Goal: Task Accomplishment & Management: Complete application form

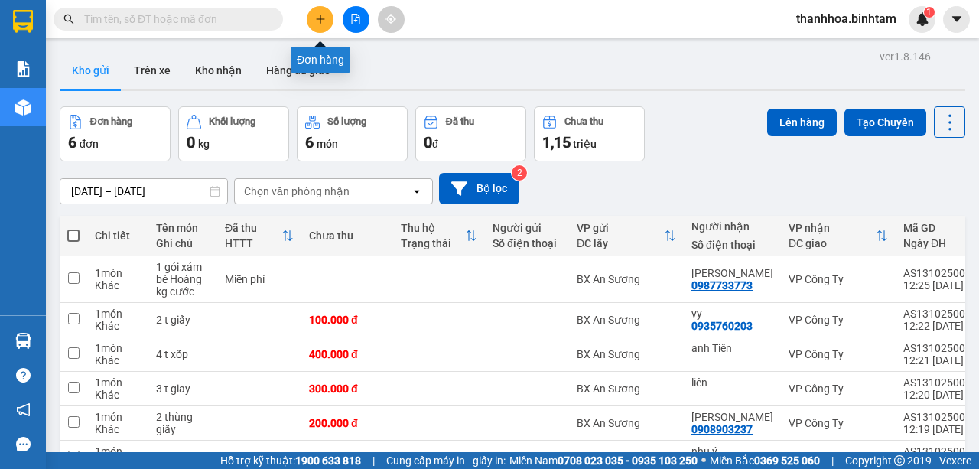
click at [316, 14] on icon "plus" at bounding box center [320, 19] width 11 height 11
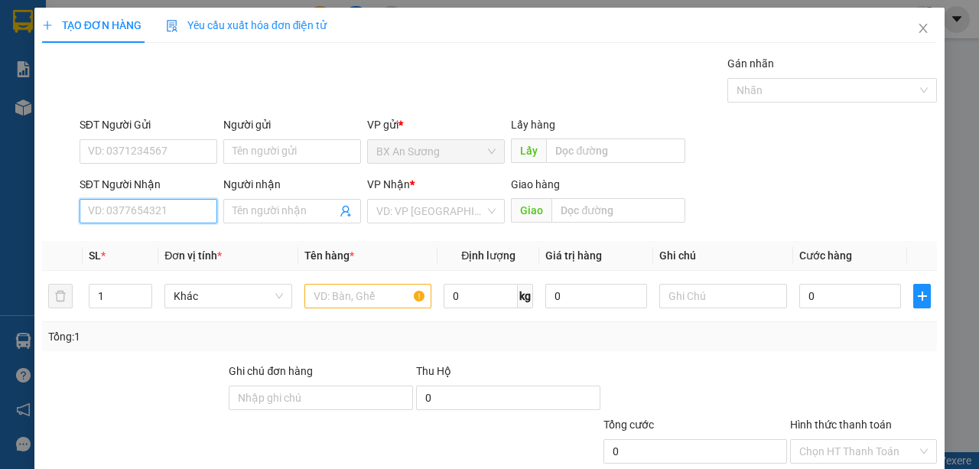
click at [143, 209] on input "SĐT Người Nhận" at bounding box center [149, 211] width 138 height 24
type input "0389994782"
click at [171, 246] on div "0389994782 - trang" at bounding box center [147, 240] width 119 height 17
type input "trang"
type input "100.000"
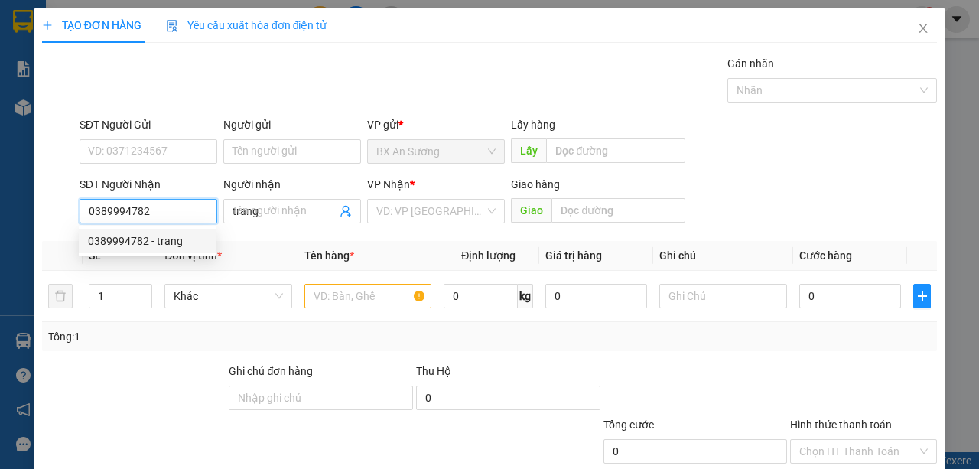
type input "100.000"
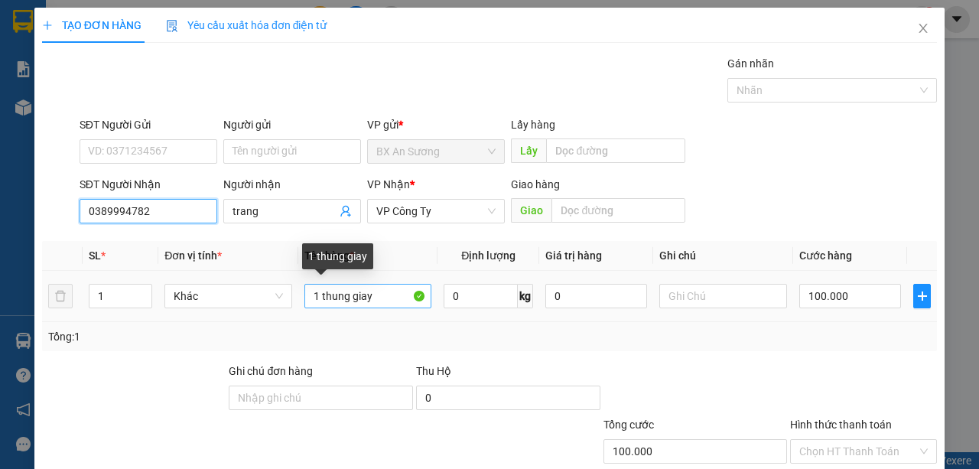
type input "0389994782"
click at [318, 291] on input "1 thung giay" at bounding box center [368, 296] width 128 height 24
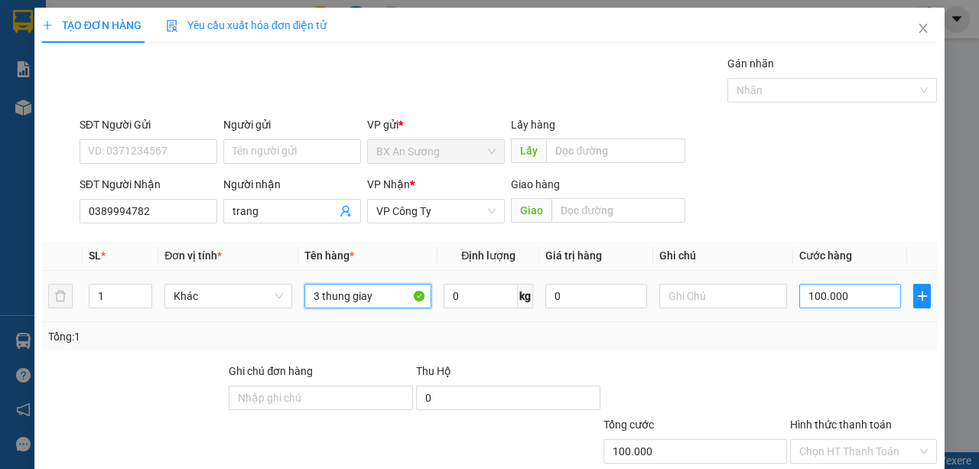
type input "3 thung giay"
click at [858, 289] on input "100.000" at bounding box center [850, 296] width 102 height 24
type input "0"
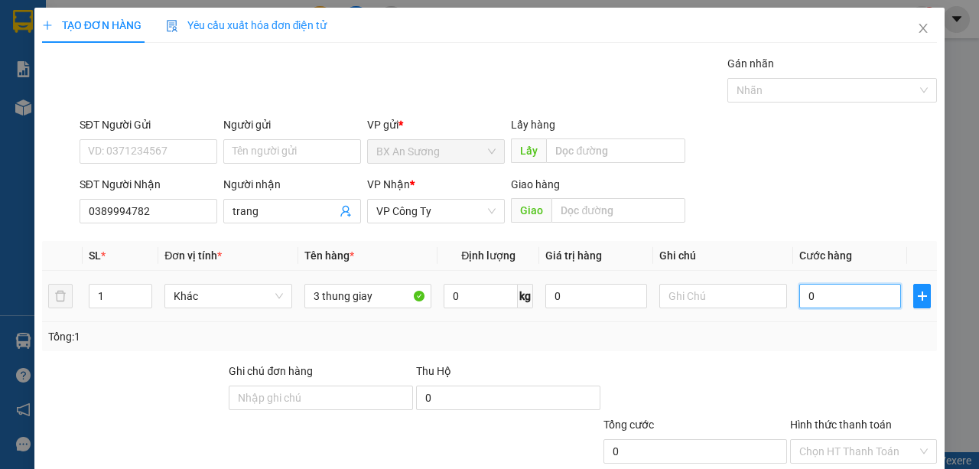
type input "3"
type input "03"
type input "30"
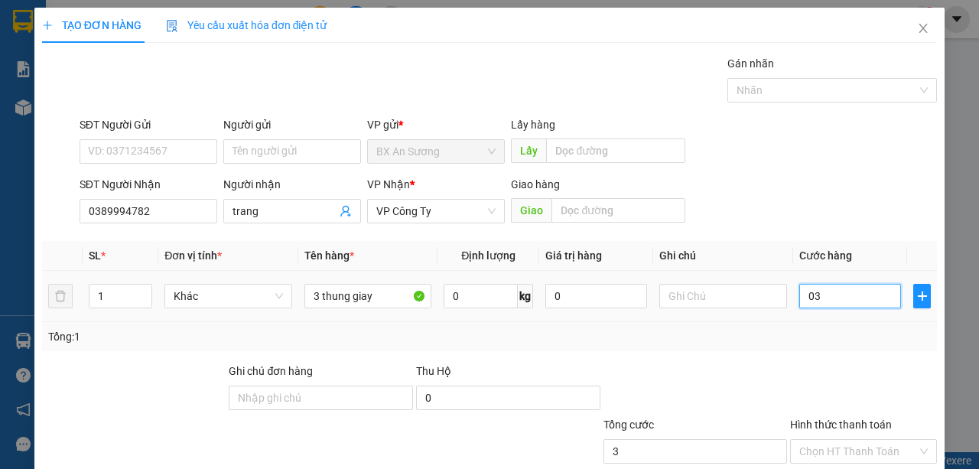
type input "030"
type input "300"
type input "0.300"
type input "3.000"
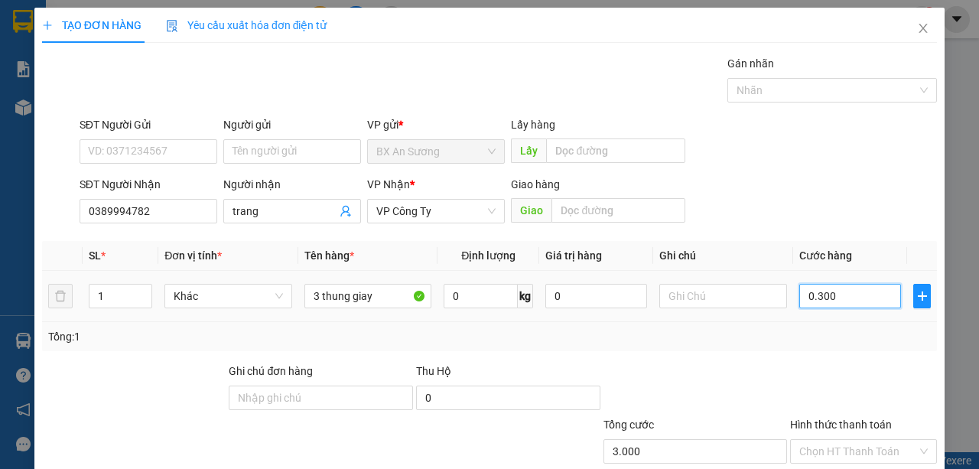
type input "3.000"
type input "03.000"
type input "30.000"
type input "030.000"
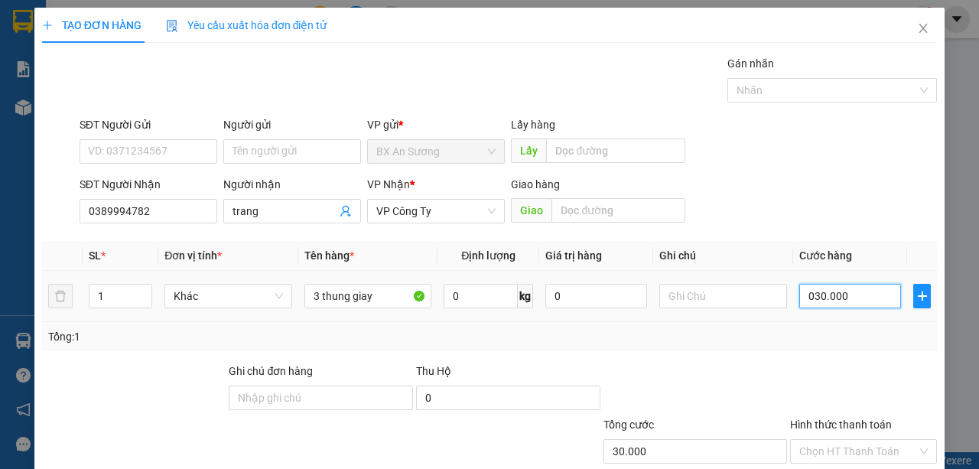
type input "300.000"
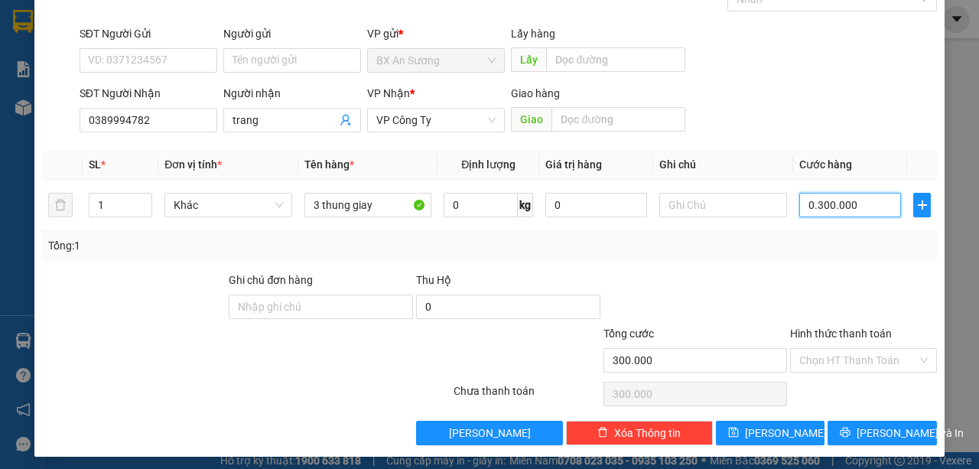
scroll to position [95, 0]
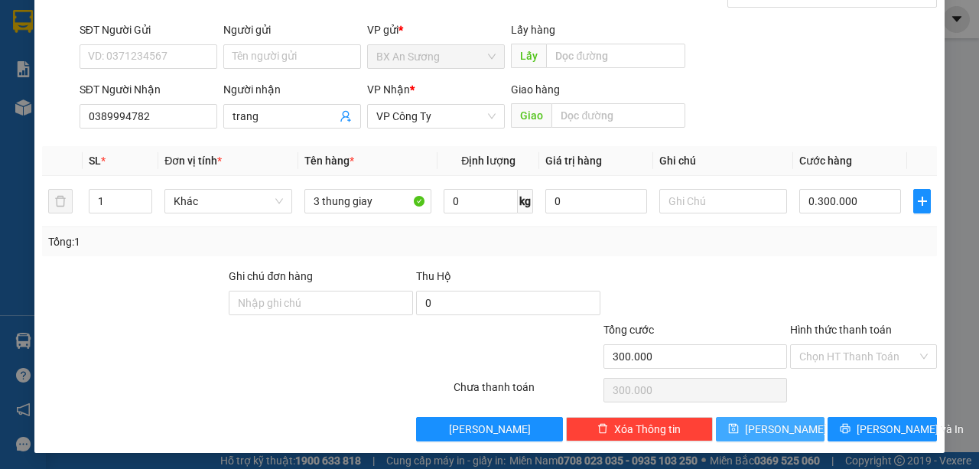
type input "300.000"
click at [764, 433] on span "[PERSON_NAME]" at bounding box center [786, 429] width 82 height 17
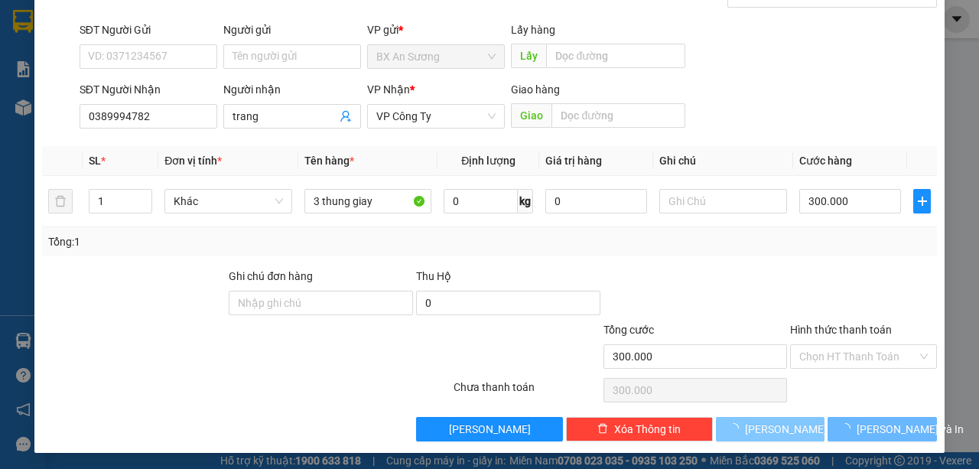
type input "0"
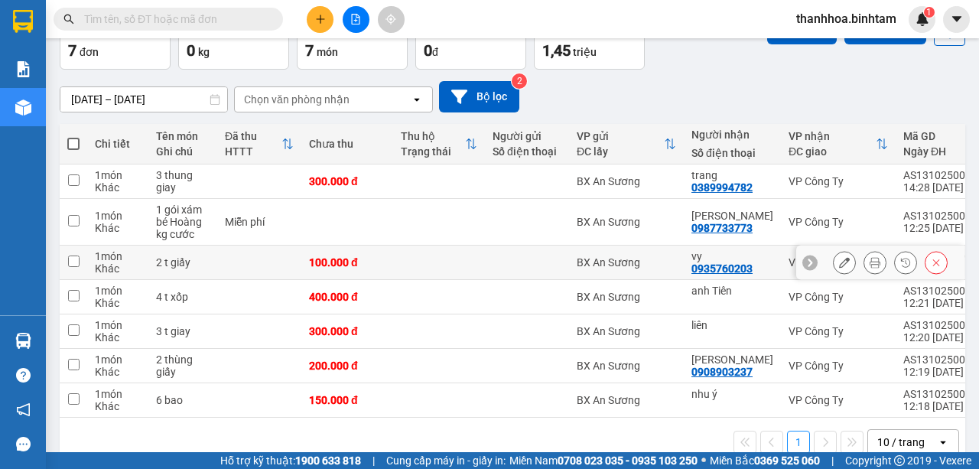
scroll to position [76, 0]
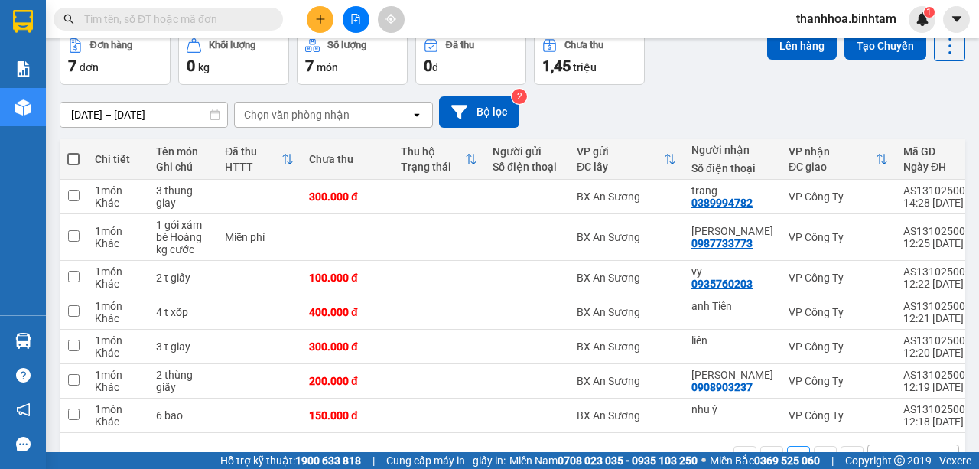
click at [73, 158] on span at bounding box center [73, 159] width 12 height 12
click at [73, 151] on input "checkbox" at bounding box center [73, 151] width 0 height 0
checkbox input "true"
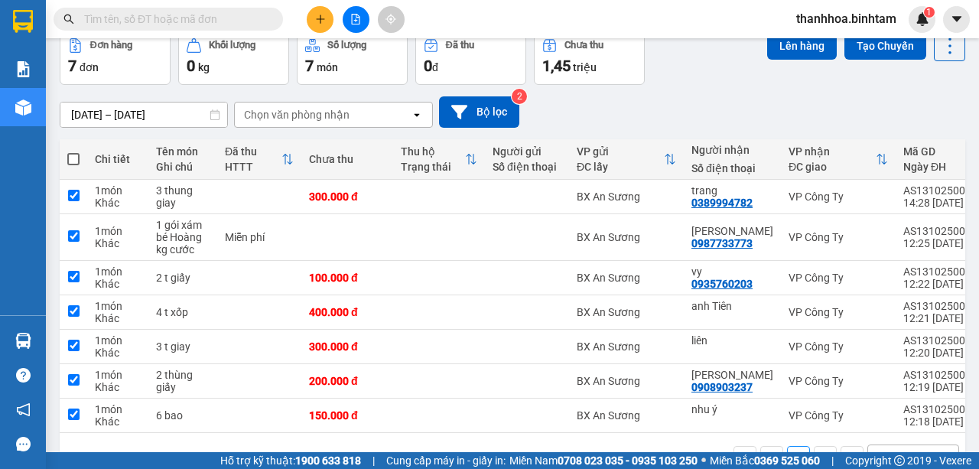
checkbox input "true"
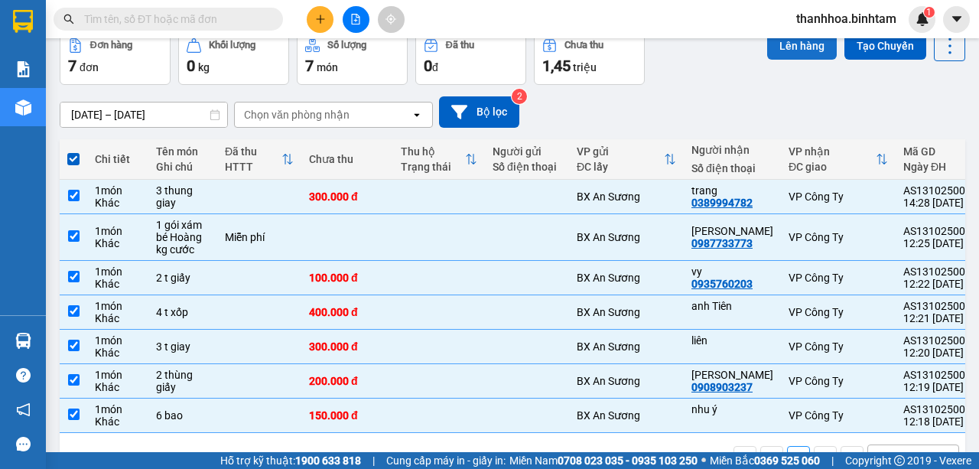
click at [801, 52] on button "Lên hàng" at bounding box center [802, 46] width 70 height 28
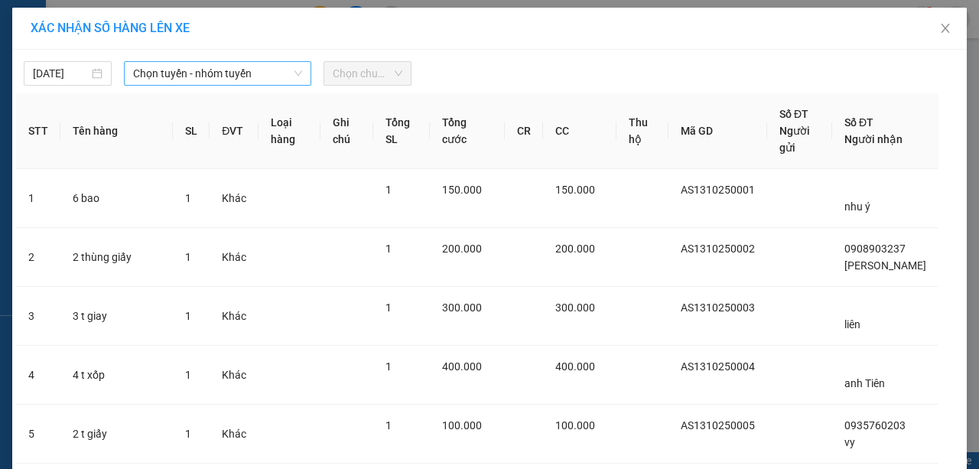
click at [294, 72] on icon "down" at bounding box center [298, 73] width 9 height 9
click at [297, 70] on icon "down" at bounding box center [298, 73] width 9 height 9
click at [297, 78] on span "Chọn tuyến - nhóm tuyến" at bounding box center [217, 73] width 169 height 23
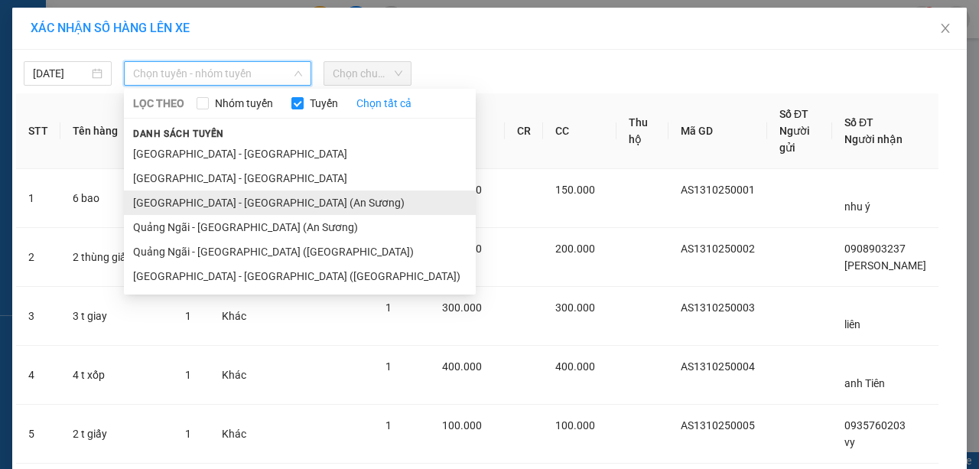
click at [288, 200] on li "[GEOGRAPHIC_DATA] - [GEOGRAPHIC_DATA] (An Sương)" at bounding box center [300, 202] width 352 height 24
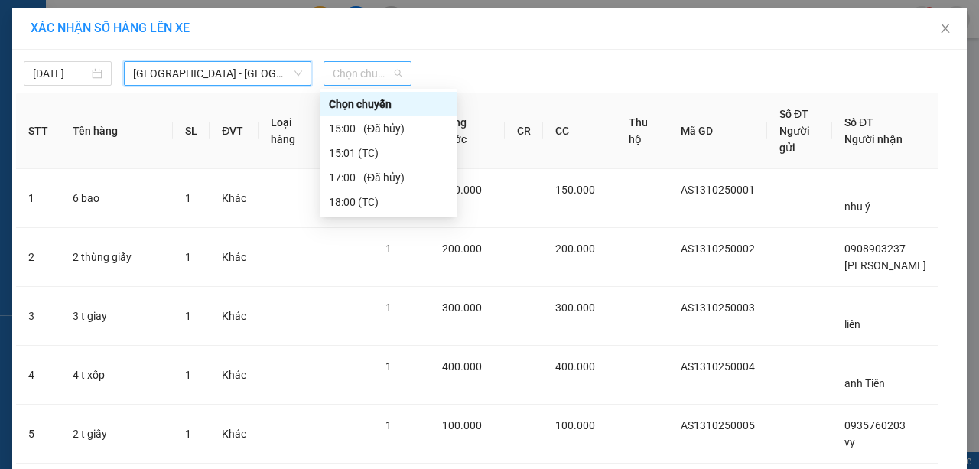
click at [398, 72] on span "Chọn chuyến" at bounding box center [368, 73] width 70 height 23
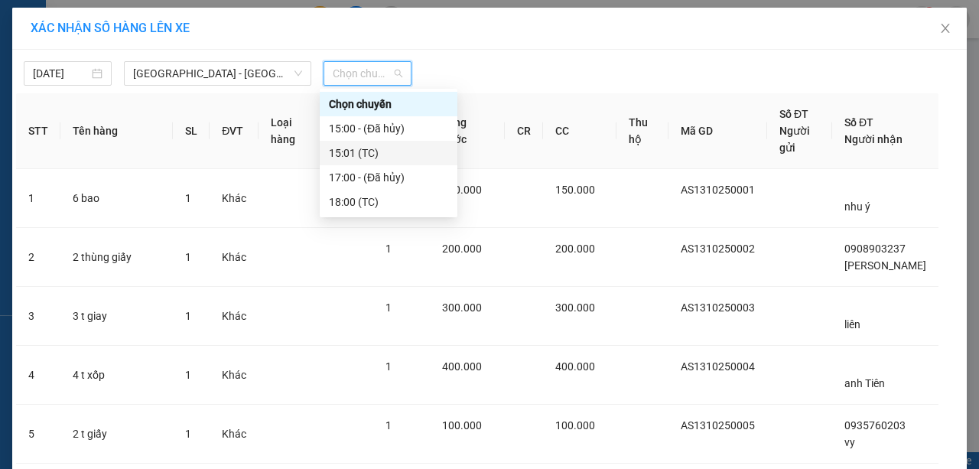
click at [392, 153] on div "15:01 (TC)" at bounding box center [388, 153] width 119 height 17
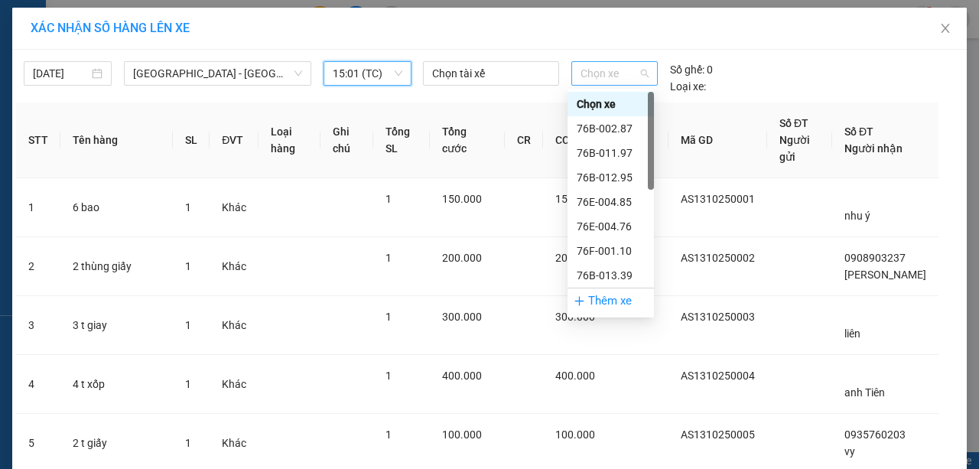
click at [645, 67] on span "Chọn xe" at bounding box center [614, 73] width 68 height 23
click at [632, 203] on div "76E-004.85" at bounding box center [611, 201] width 68 height 17
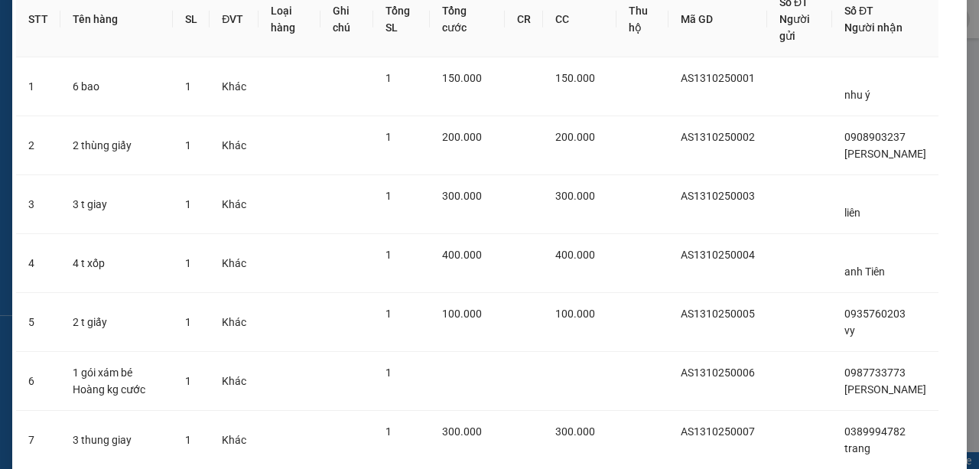
scroll to position [222, 0]
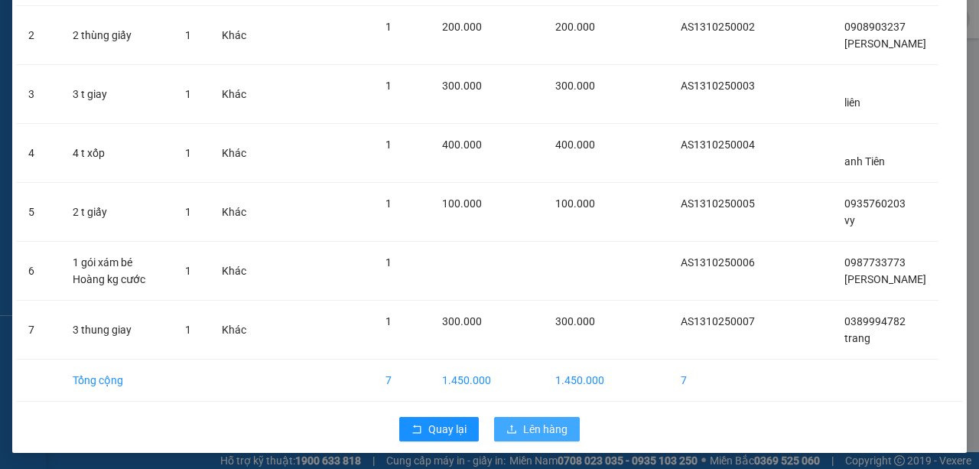
click at [505, 418] on button "Lên hàng" at bounding box center [537, 429] width 86 height 24
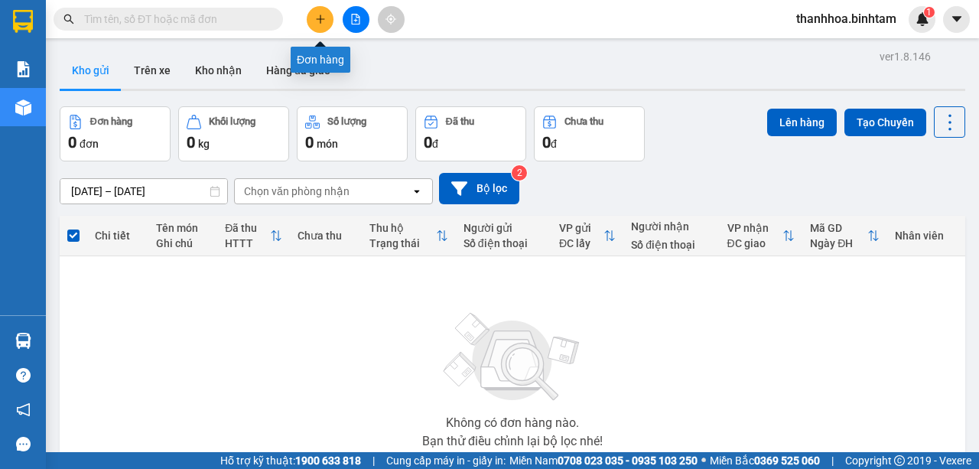
click at [317, 12] on button at bounding box center [320, 19] width 27 height 27
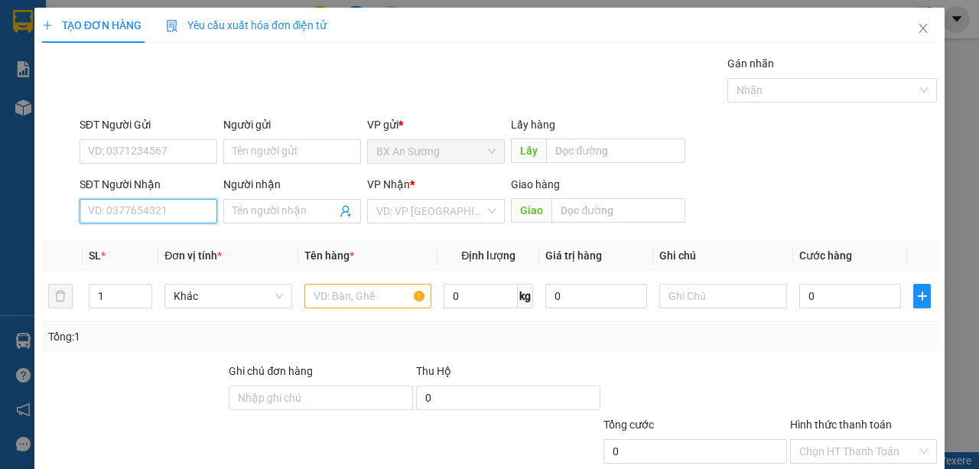
click at [121, 208] on input "SĐT Người Nhận" at bounding box center [149, 211] width 138 height 24
type input "0356734824"
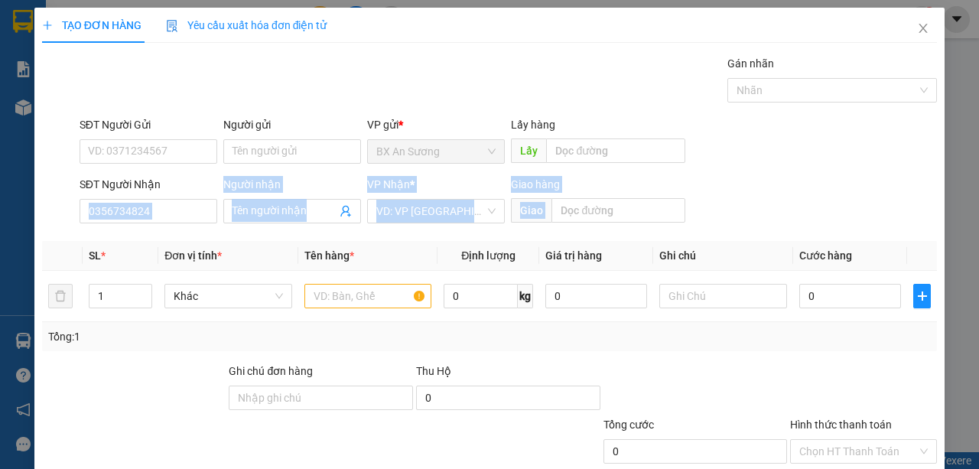
drag, startPoint x: 133, startPoint y: 226, endPoint x: 132, endPoint y: 234, distance: 7.7
click at [132, 234] on body "Kết quả tìm kiếm ( 0 ) Bộ lọc No Data thanhhoa.binhtam 1 Báo cáo Báo cáo dòng t…" at bounding box center [489, 234] width 979 height 469
click at [132, 234] on div "Transit Pickup Surcharge Ids Transit Deliver Surcharge Ids Transit Deliver Surc…" at bounding box center [489, 295] width 895 height 481
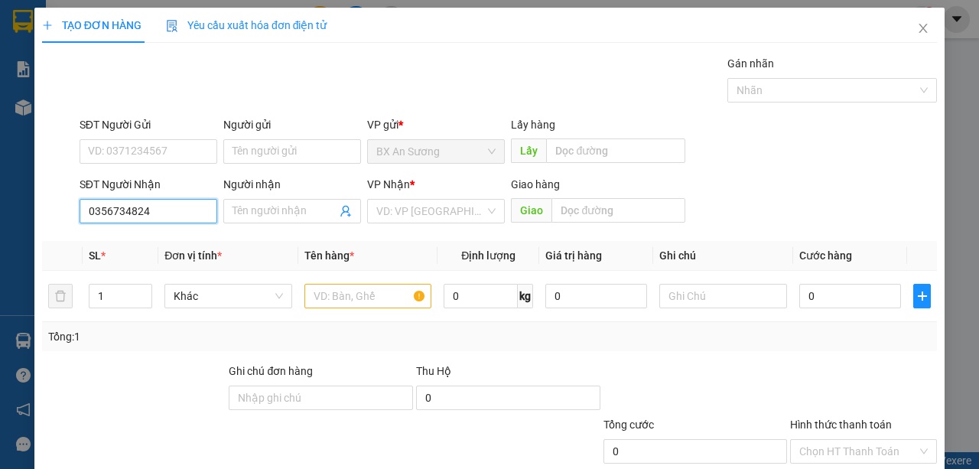
click at [165, 217] on input "0356734824" at bounding box center [149, 211] width 138 height 24
click at [167, 245] on div "0356734824 - trân thu" at bounding box center [147, 240] width 119 height 17
type input "trân thu"
type input "50.000"
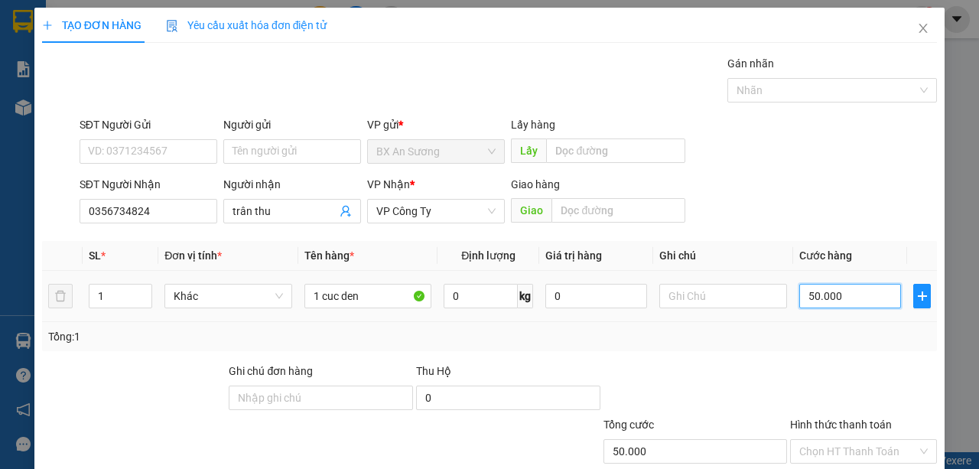
click at [837, 292] on input "50.000" at bounding box center [850, 296] width 102 height 24
type input "0"
type input "8"
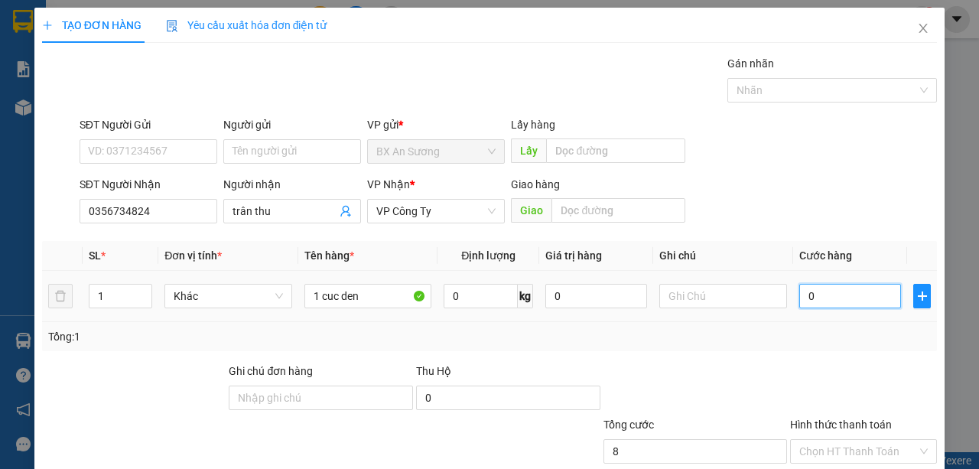
type input "8"
type input "08"
type input "80"
type input "080"
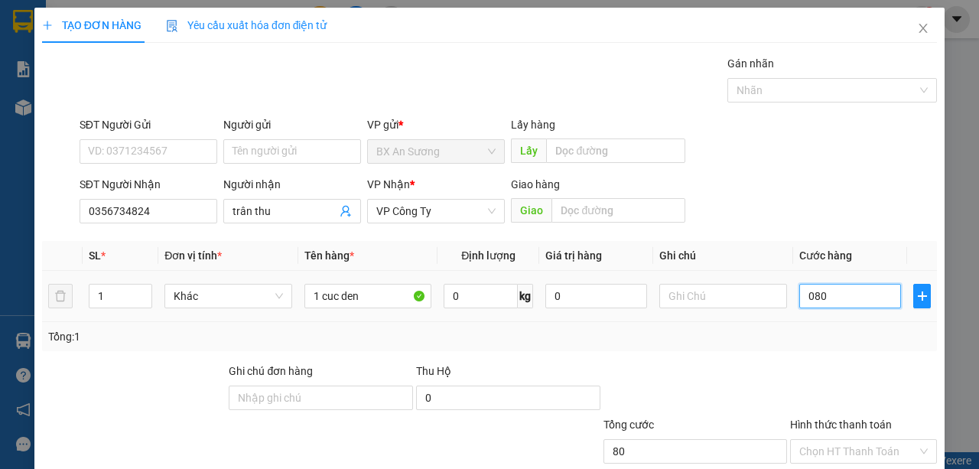
type input "800"
type input "0.800"
type input "8.000"
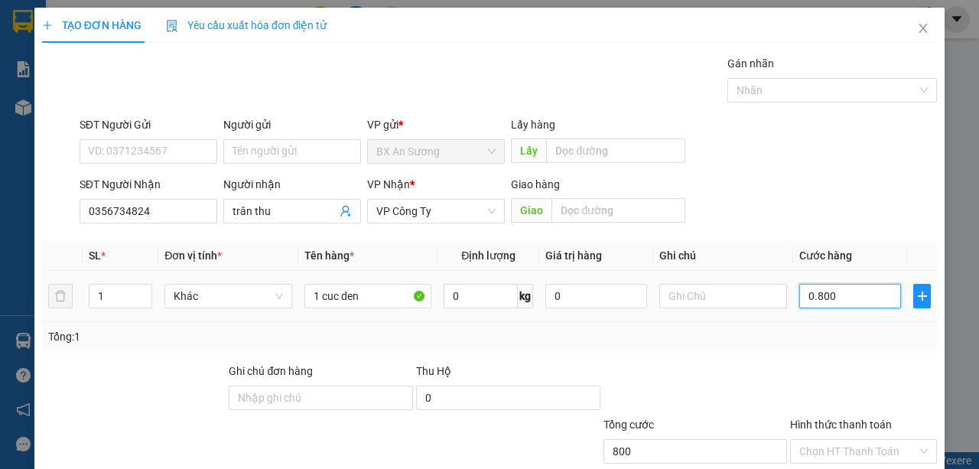
type input "08.000"
type input "80.000"
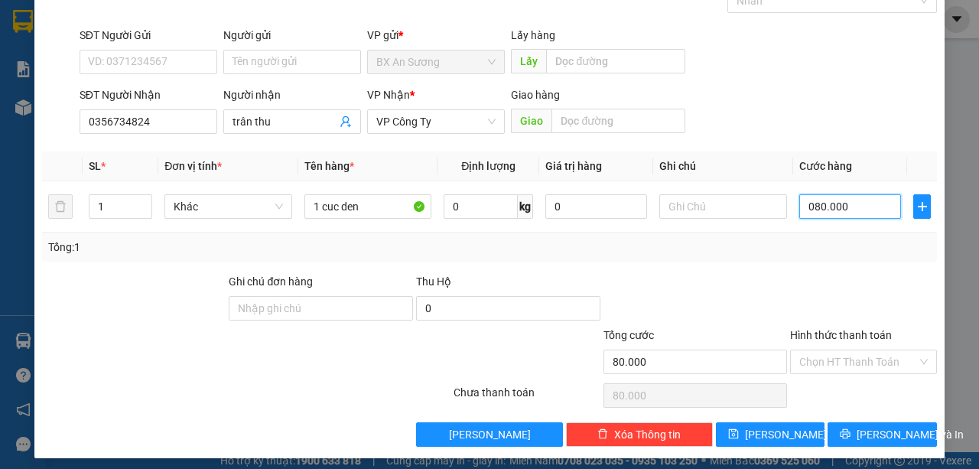
scroll to position [95, 0]
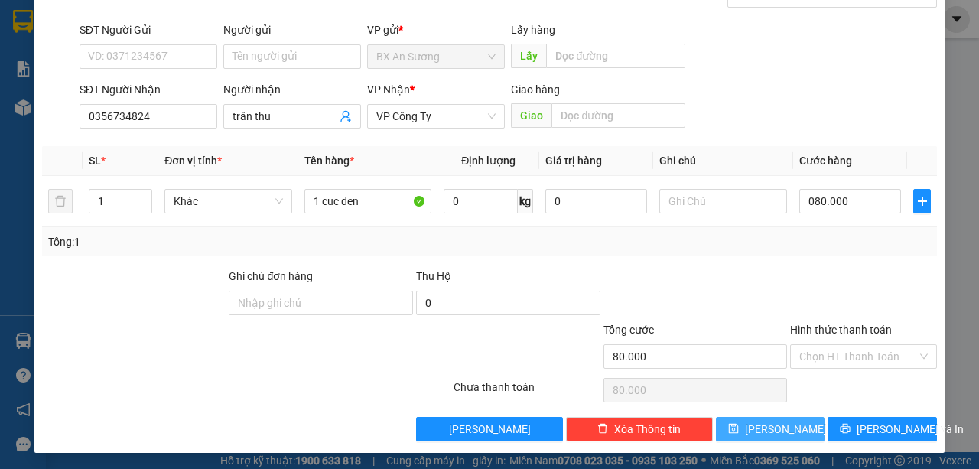
type input "80.000"
click at [739, 427] on icon "save" at bounding box center [733, 428] width 11 height 11
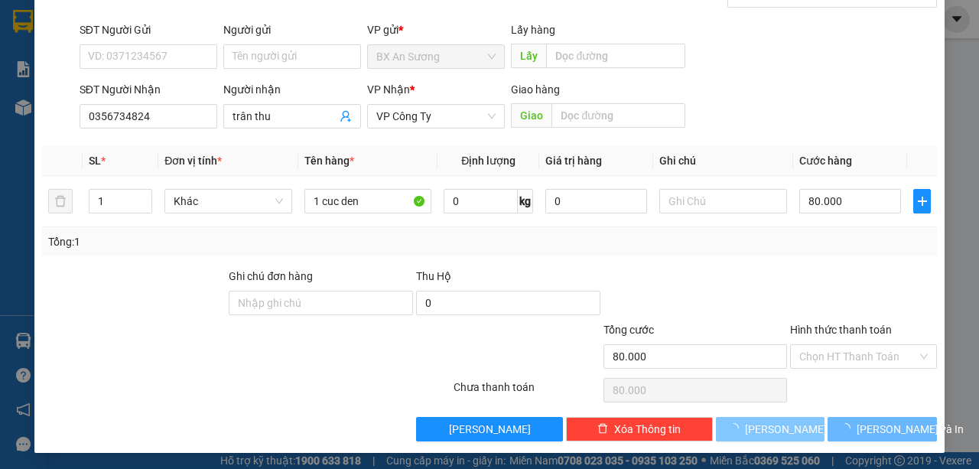
type input "0"
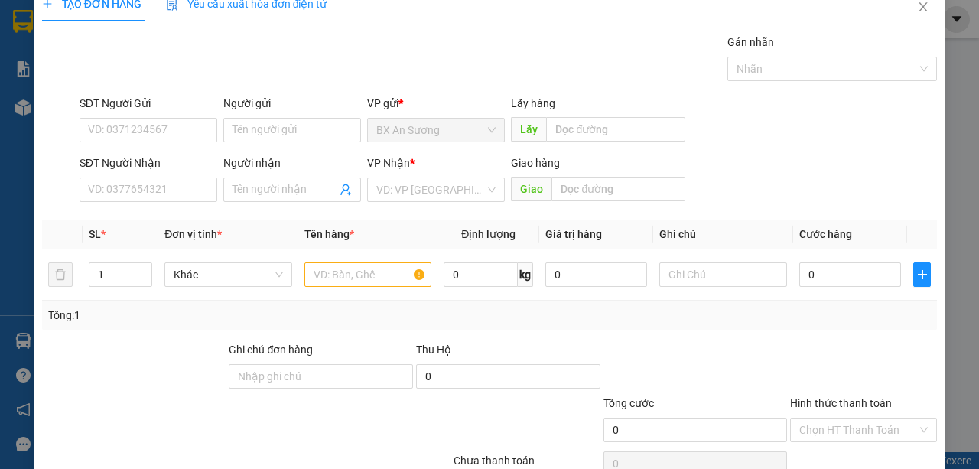
scroll to position [0, 0]
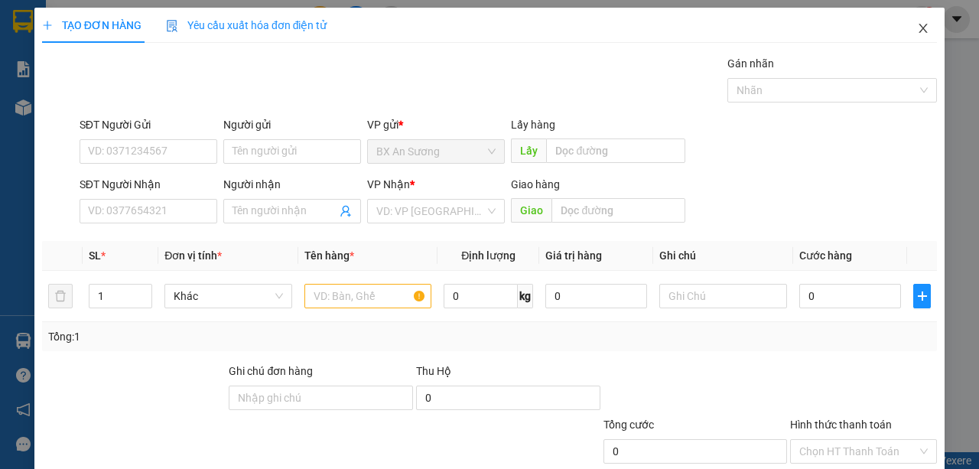
click at [909, 29] on span "Close" at bounding box center [923, 29] width 43 height 43
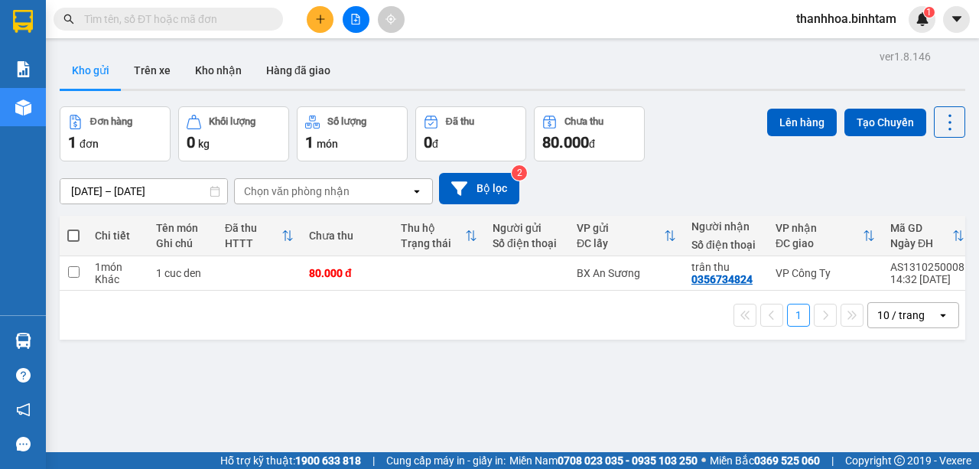
click at [74, 232] on span at bounding box center [73, 235] width 12 height 12
click at [73, 228] on input "checkbox" at bounding box center [73, 228] width 0 height 0
checkbox input "true"
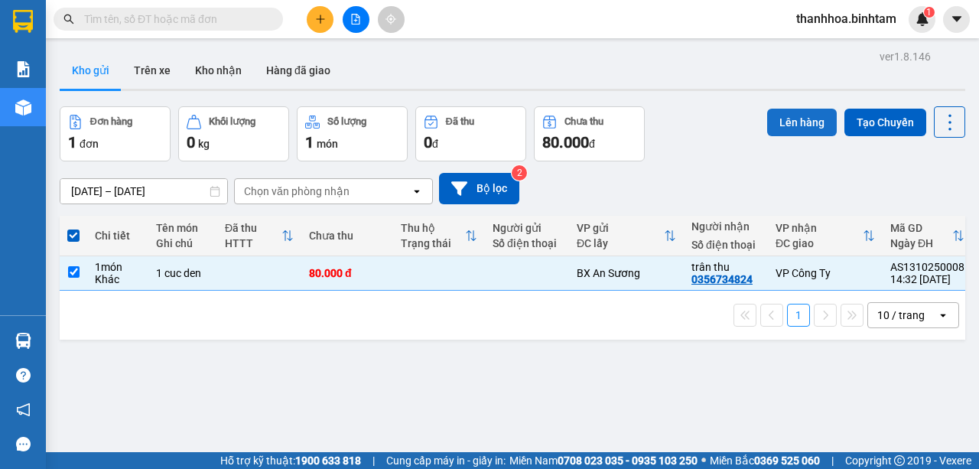
click at [805, 131] on button "Lên hàng" at bounding box center [802, 123] width 70 height 28
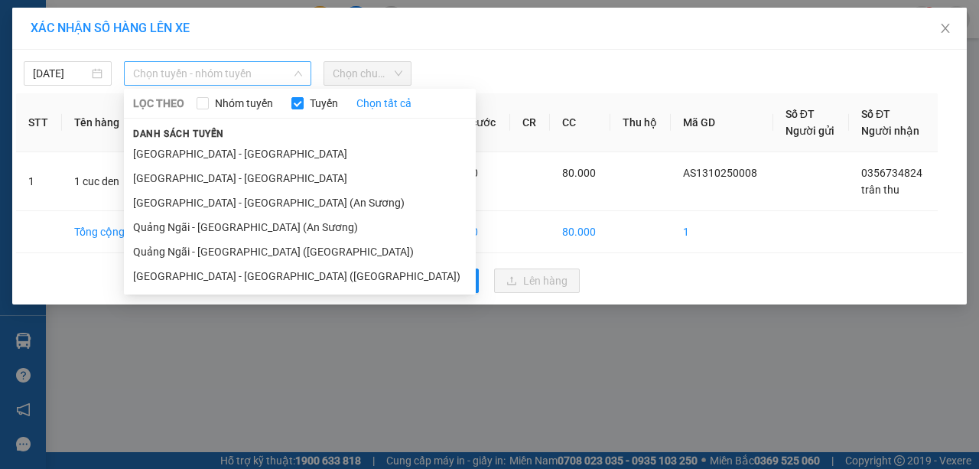
click at [301, 81] on span "Chọn tuyến - nhóm tuyến" at bounding box center [217, 73] width 169 height 23
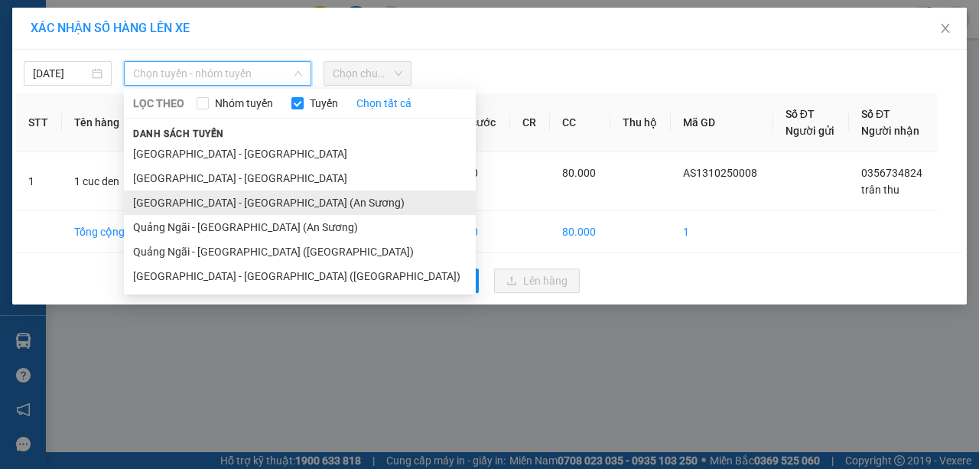
click at [245, 205] on li "[GEOGRAPHIC_DATA] - [GEOGRAPHIC_DATA] (An Sương)" at bounding box center [300, 202] width 352 height 24
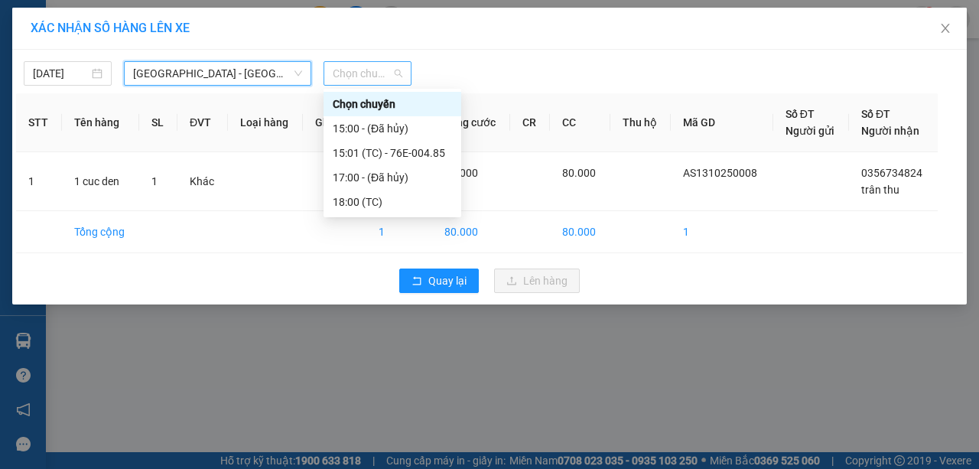
click at [381, 73] on span "Chọn chuyến" at bounding box center [368, 73] width 70 height 23
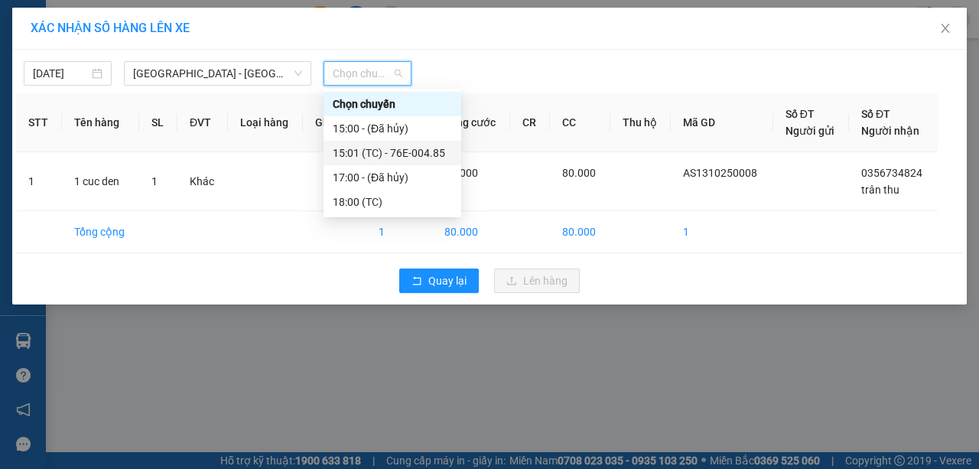
click at [404, 153] on div "15:01 (TC) - 76E-004.85" at bounding box center [392, 153] width 119 height 17
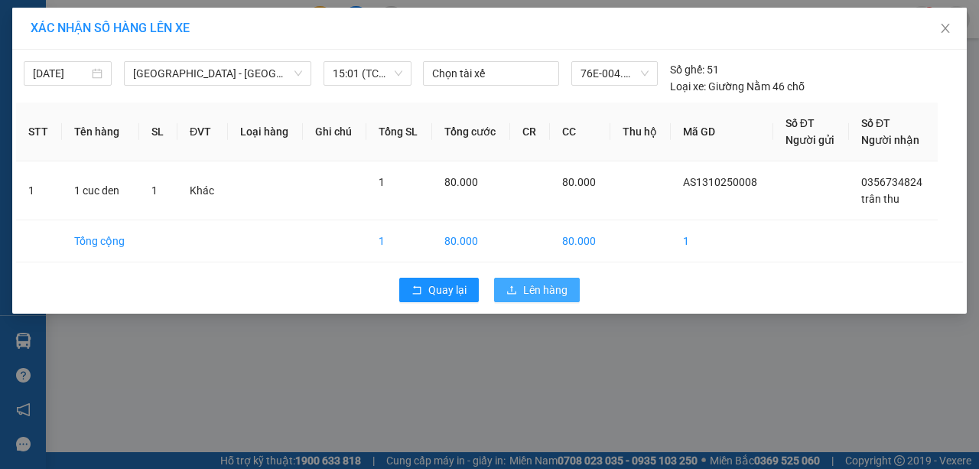
click at [554, 292] on span "Lên hàng" at bounding box center [545, 289] width 44 height 17
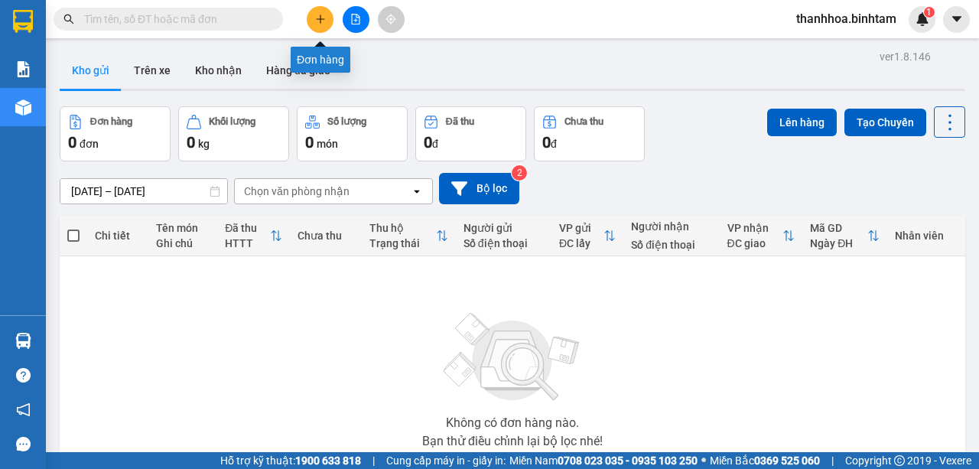
click at [324, 13] on button at bounding box center [320, 19] width 27 height 27
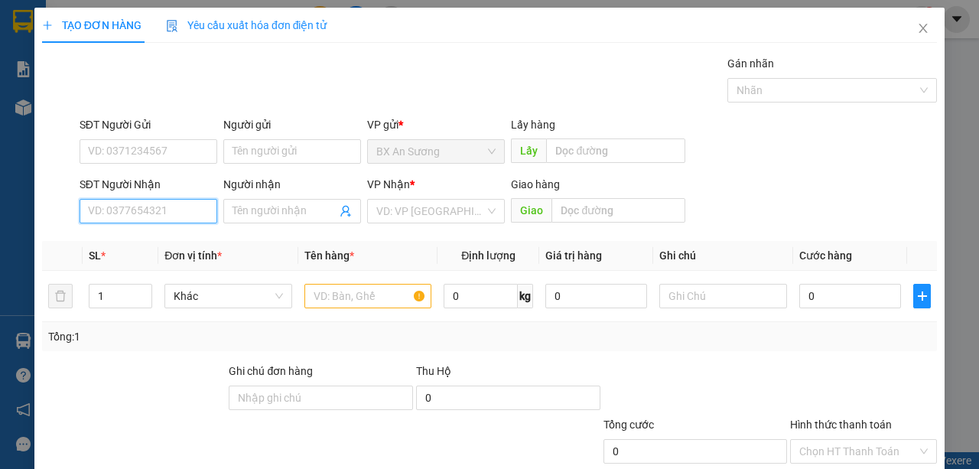
click at [161, 208] on input "SĐT Người Nhận" at bounding box center [149, 211] width 138 height 24
click at [491, 205] on div "VD: VP [GEOGRAPHIC_DATA]" at bounding box center [436, 211] width 138 height 24
type input "0933816379"
click at [453, 174] on form "SĐT Người Gửi VD: 0371234567 Người gửi Tên người gửi VP gửi * BX An Sương Lấy h…" at bounding box center [489, 172] width 895 height 113
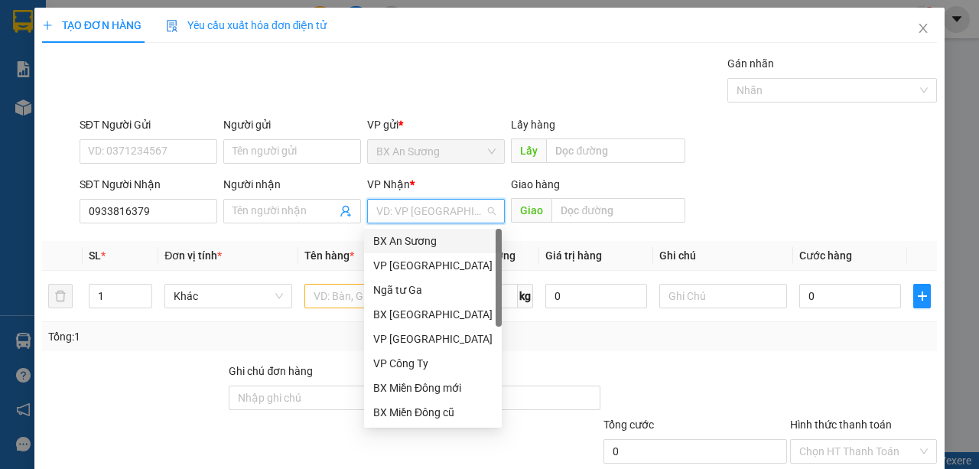
click at [459, 206] on input "search" at bounding box center [430, 211] width 109 height 23
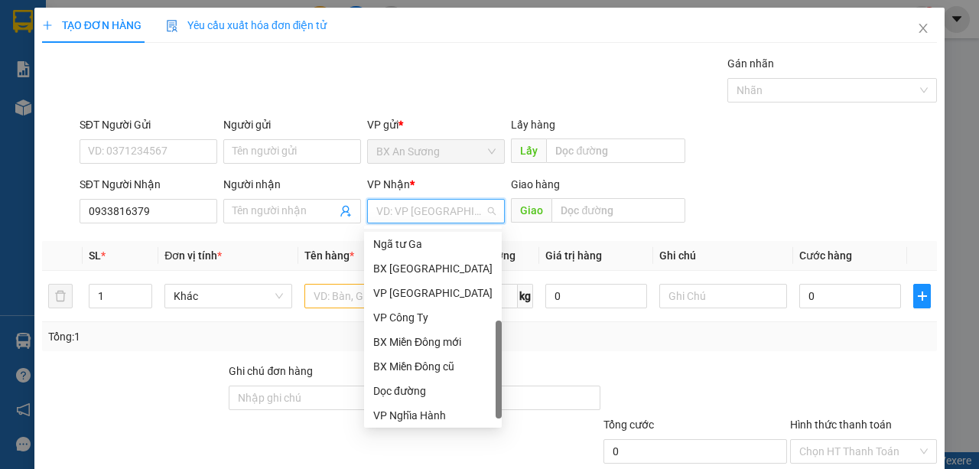
scroll to position [49, 0]
drag, startPoint x: 499, startPoint y: 272, endPoint x: 431, endPoint y: 404, distance: 148.1
click at [468, 405] on div "BX An Sương VP Tân Bình Ngã tư Ga BX Quảng Ngãi VP Hà Nội VP Công Ty BX Miền Đô…" at bounding box center [433, 327] width 138 height 196
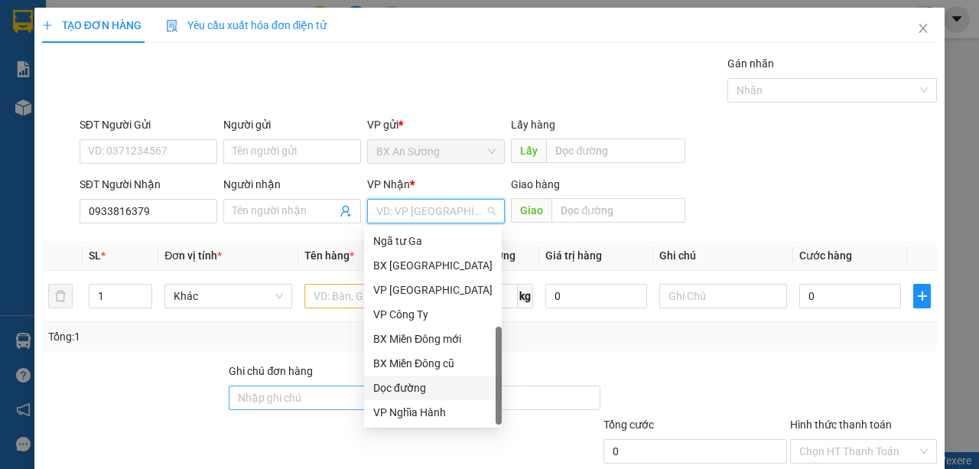
click at [404, 389] on div "Dọc đường" at bounding box center [432, 387] width 119 height 17
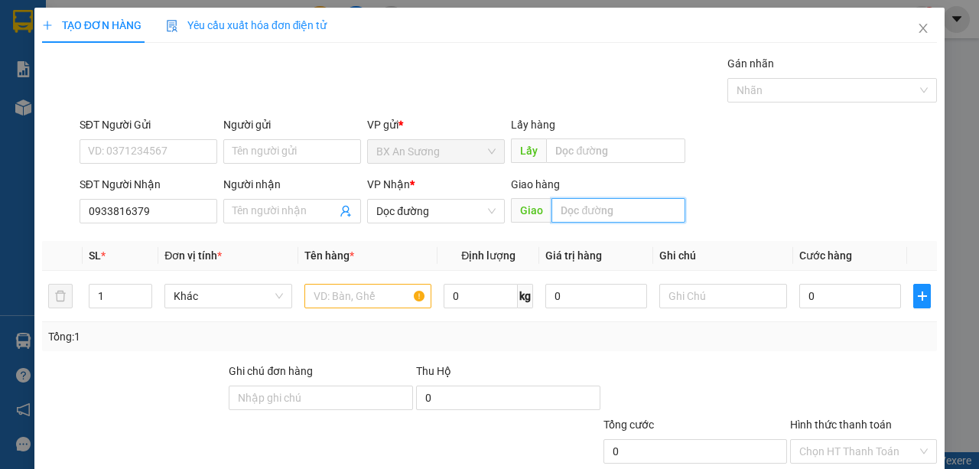
click at [588, 203] on input "text" at bounding box center [617, 210] width 133 height 24
click at [577, 206] on input "ca62u tra2 khu1c 2" at bounding box center [617, 210] width 133 height 24
click at [598, 208] on input "cau tra2 khu1c 2" at bounding box center [617, 210] width 133 height 24
click at [596, 208] on input "cau tra2 khu1c 2" at bounding box center [617, 210] width 133 height 24
click at [615, 209] on input "cau tra khu1c 2" at bounding box center [617, 210] width 133 height 24
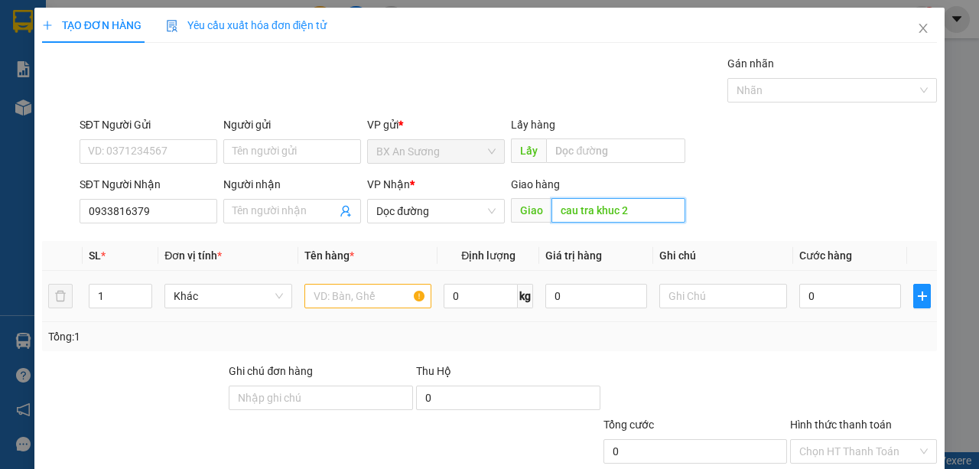
type input "cau tra khuc 2"
click at [324, 302] on div at bounding box center [368, 296] width 128 height 31
click at [326, 300] on input "text" at bounding box center [368, 296] width 128 height 24
click at [329, 294] on input "text" at bounding box center [368, 296] width 128 height 24
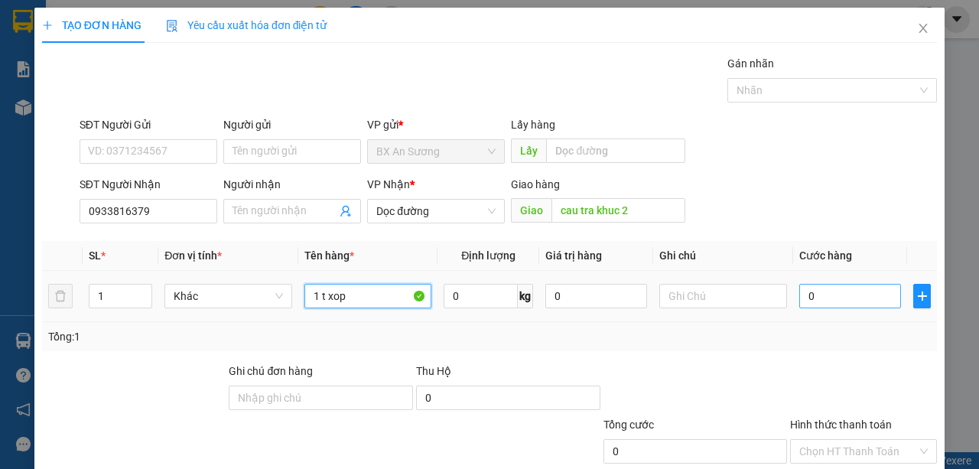
type input "1 t xop"
click at [862, 289] on input "0" at bounding box center [850, 296] width 102 height 24
type input "5"
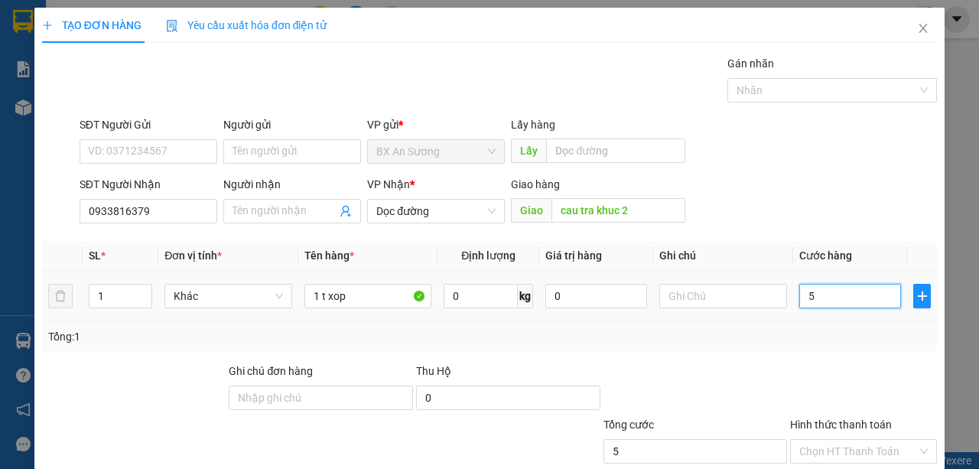
type input "50"
type input "500"
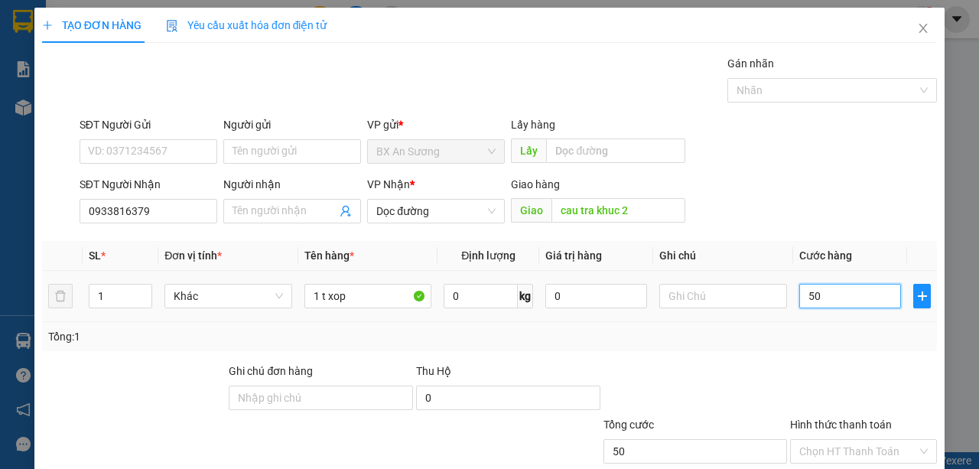
type input "500"
type input "5.000"
type input "50.000"
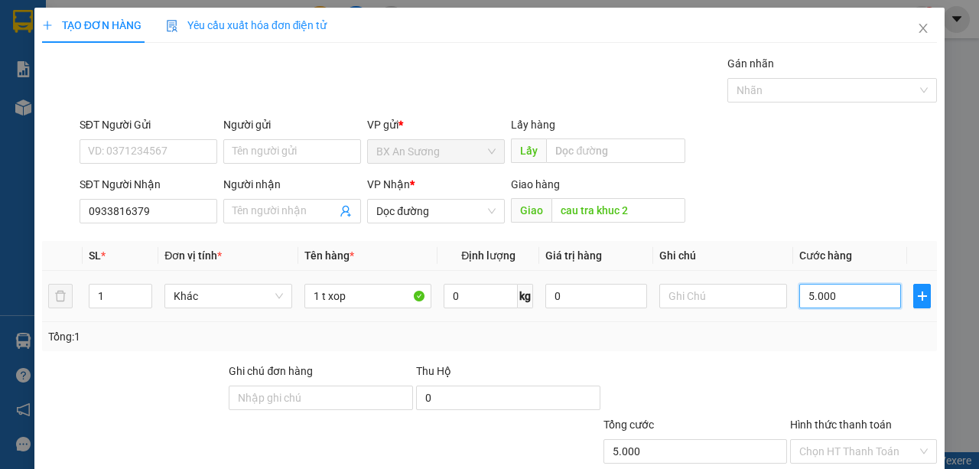
type input "50.000"
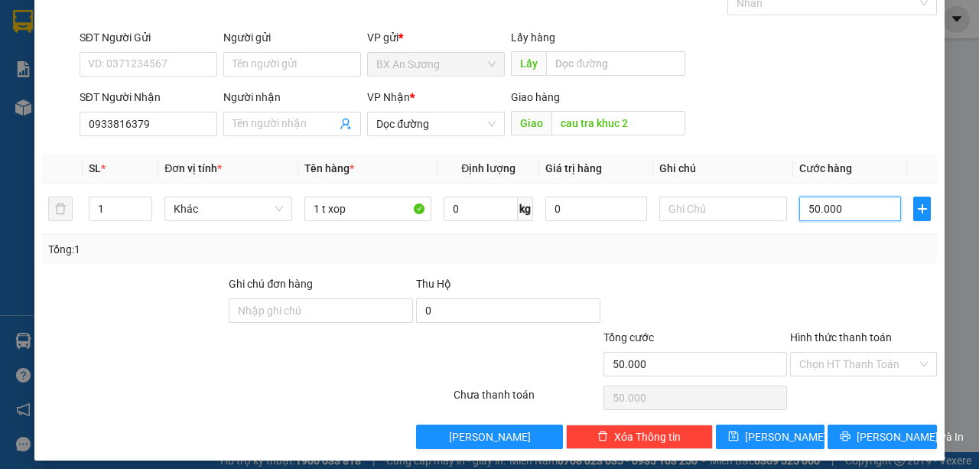
scroll to position [95, 0]
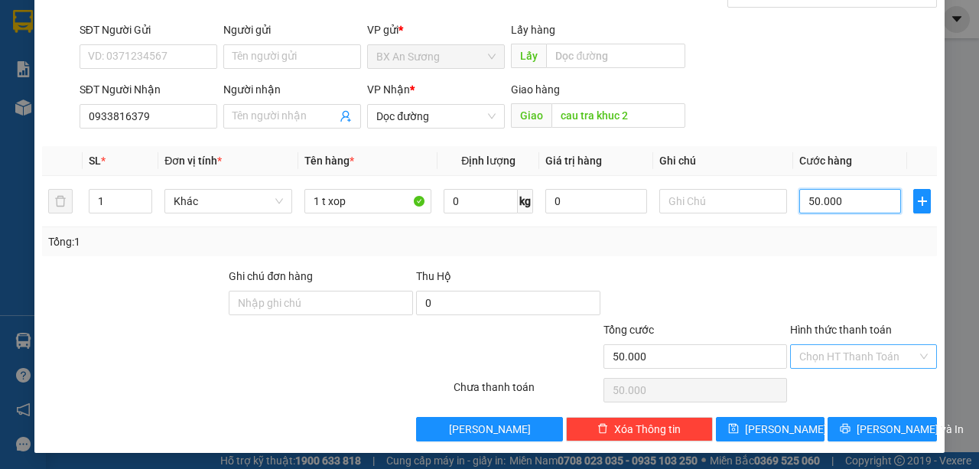
type input "50.000"
click at [881, 358] on input "Hình thức thanh toán" at bounding box center [858, 356] width 118 height 23
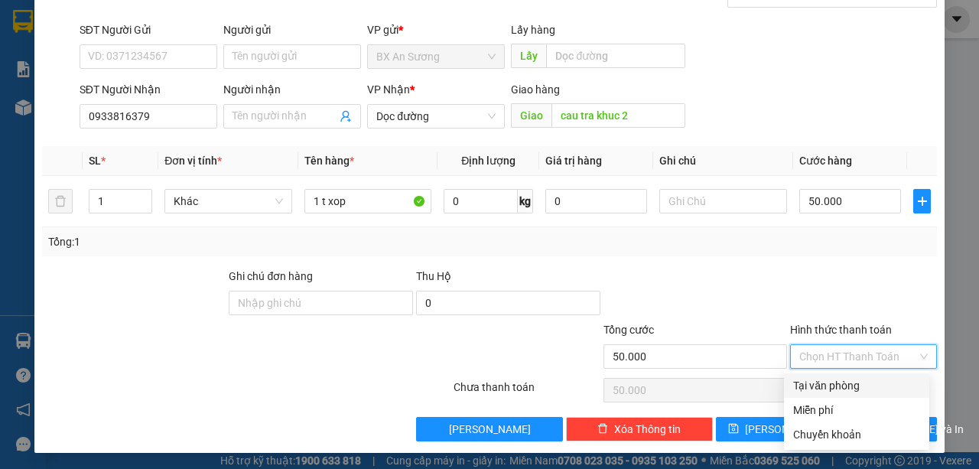
click at [865, 385] on div "Tại văn phòng" at bounding box center [856, 385] width 127 height 17
type input "0"
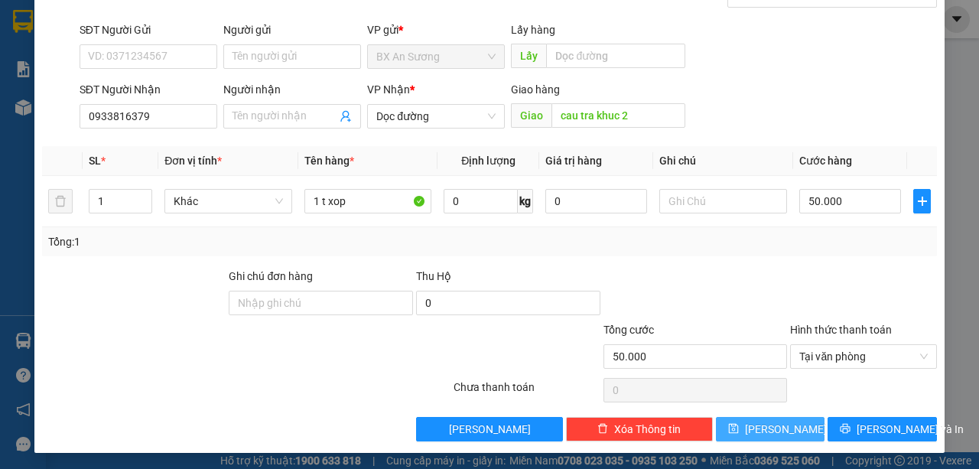
click at [738, 424] on icon "save" at bounding box center [733, 429] width 10 height 10
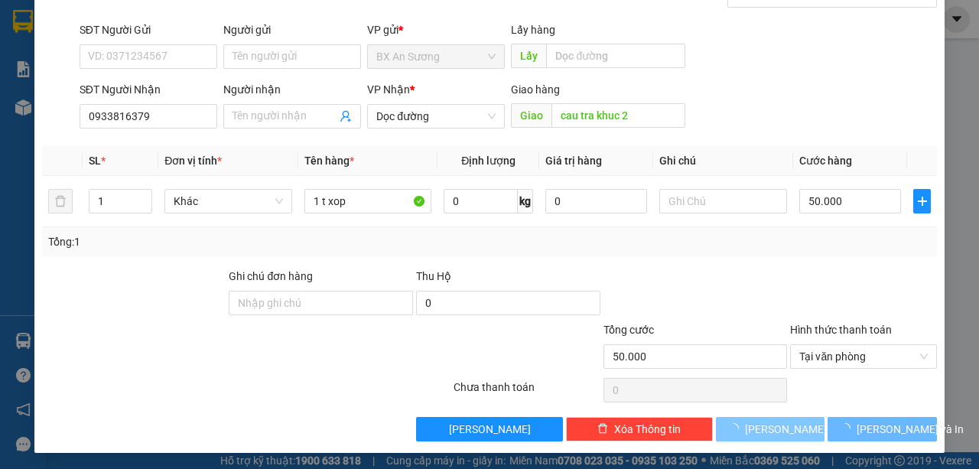
type input "0"
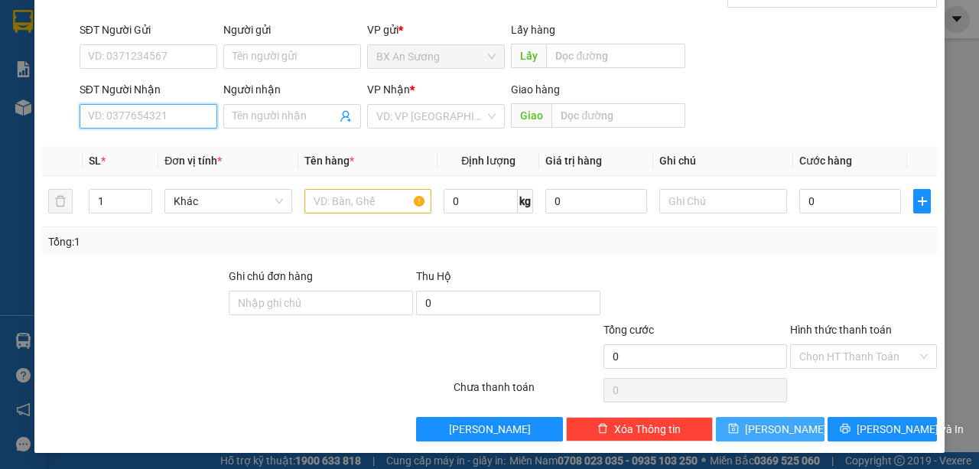
click at [184, 115] on input "SĐT Người Nhận" at bounding box center [149, 116] width 138 height 24
click at [157, 115] on input "SĐT Người Nhận" at bounding box center [149, 116] width 138 height 24
type input "0971896979"
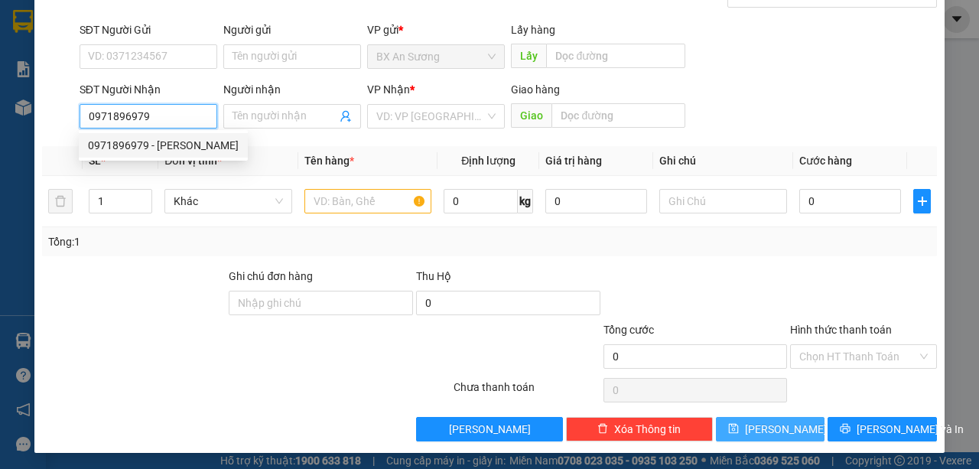
click at [165, 146] on div "0971896979 - vương" at bounding box center [163, 145] width 151 height 17
type input "vương"
type input "thạch trụ"
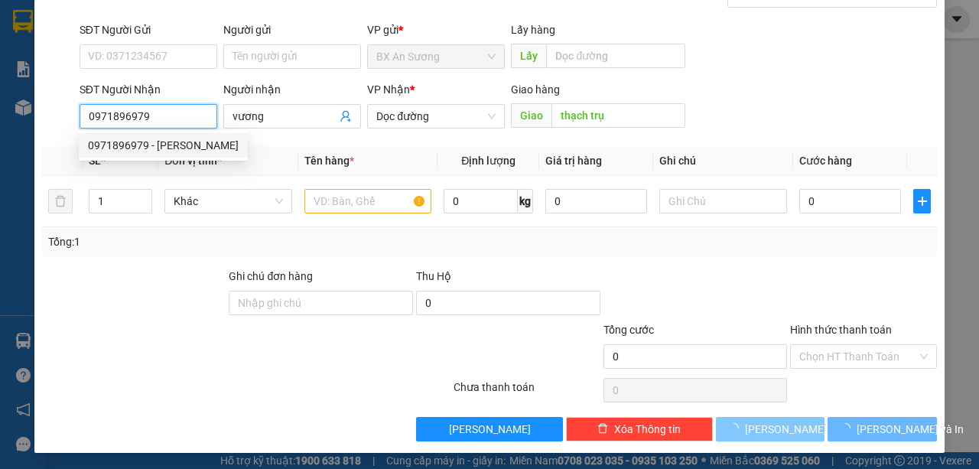
type input "300.000"
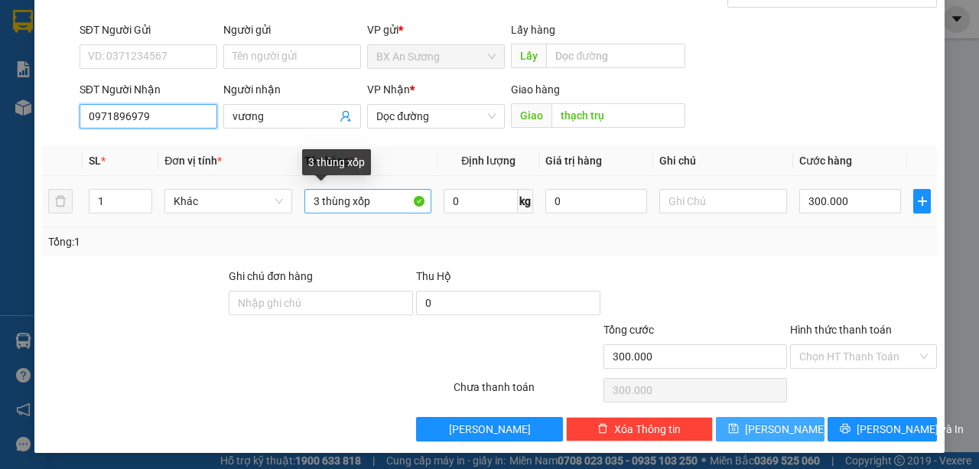
type input "0971896979"
click at [318, 199] on input "3 thùng xốp" at bounding box center [368, 201] width 128 height 24
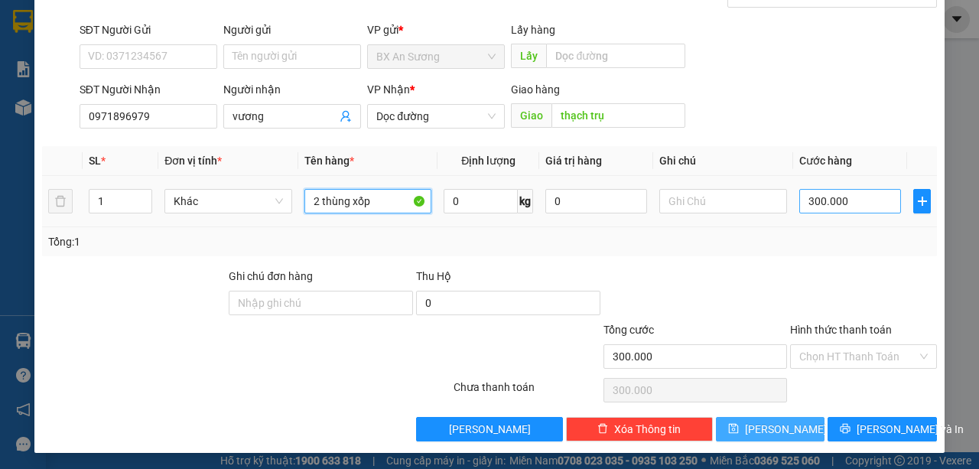
type input "2 thùng xốp"
click at [858, 203] on input "300.000" at bounding box center [850, 201] width 102 height 24
type input "0"
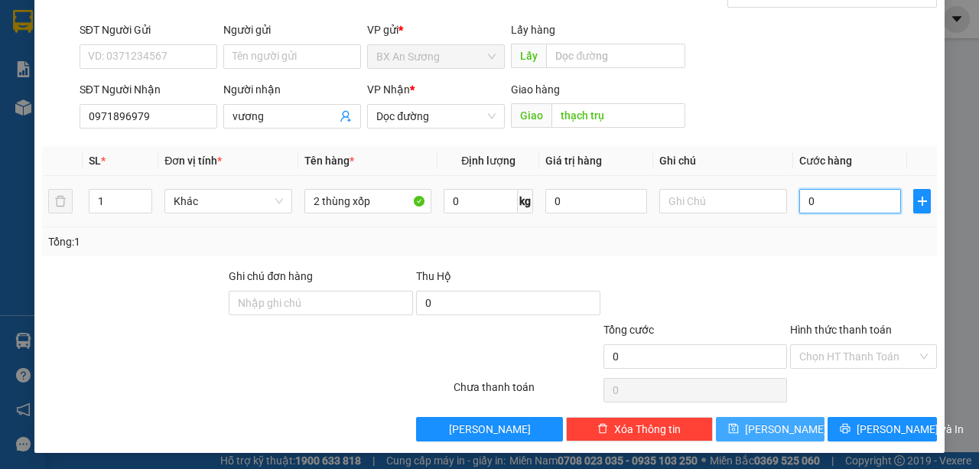
type input "2"
type input "02"
type input "20"
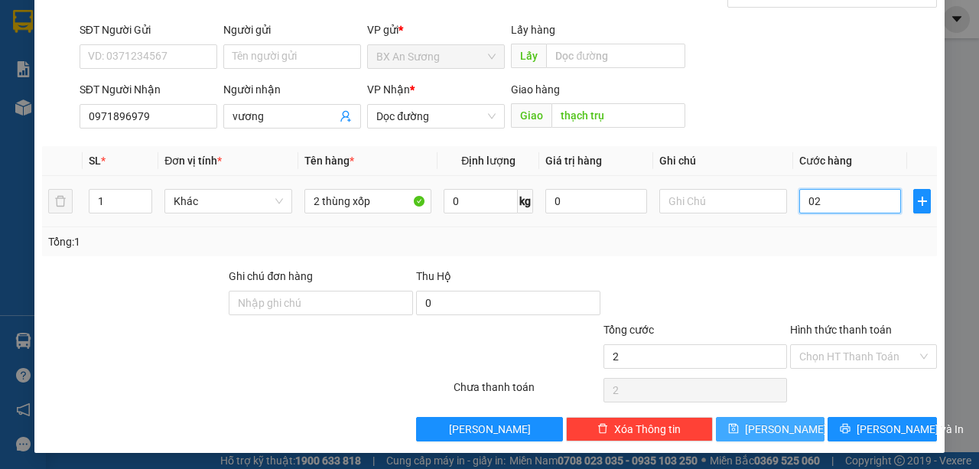
type input "020"
type input "200"
type input "0.200"
type input "2.000"
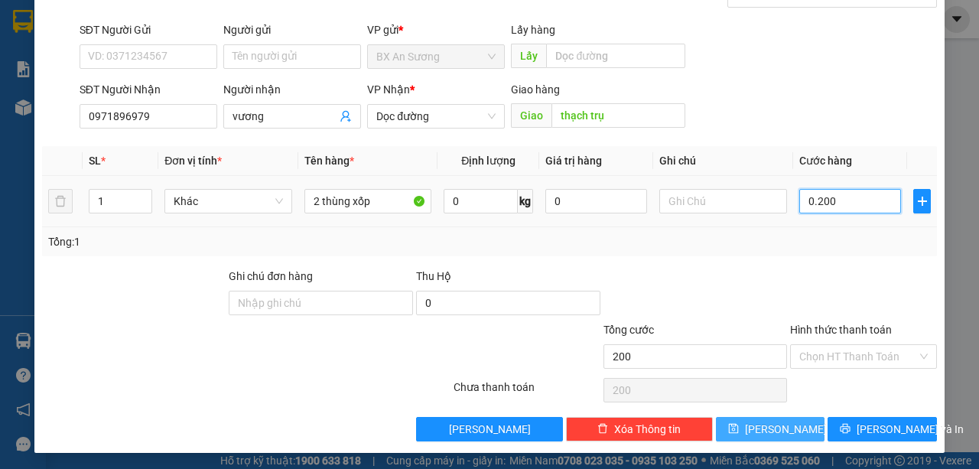
type input "2.000"
type input "02.000"
type input "20.000"
type input "020.000"
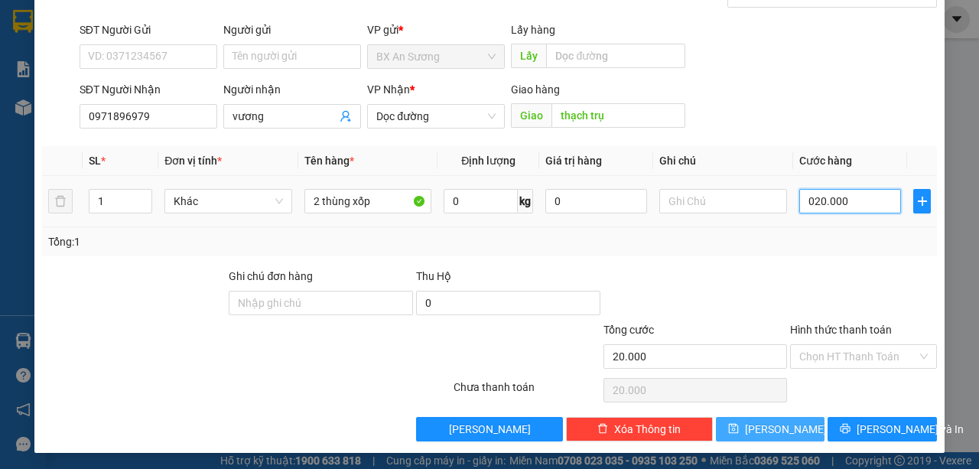
type input "200.000"
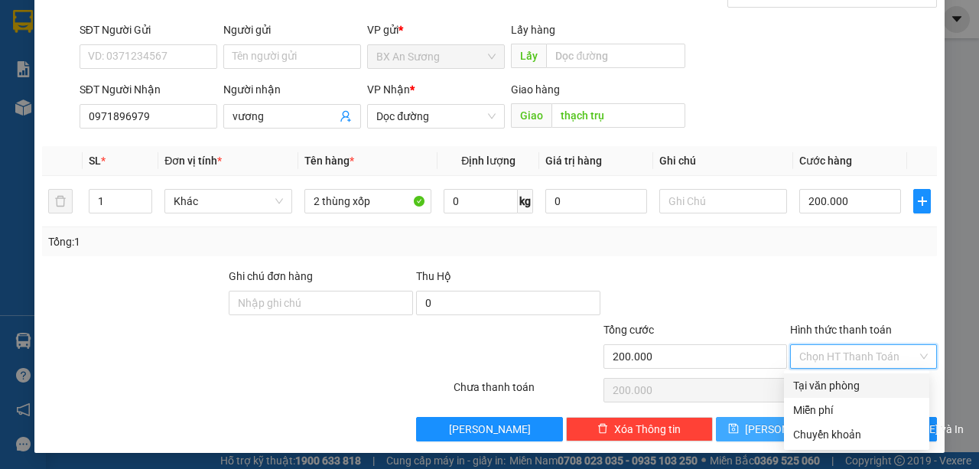
click at [841, 346] on input "Hình thức thanh toán" at bounding box center [858, 356] width 118 height 23
click at [841, 383] on div "Tại văn phòng" at bounding box center [856, 385] width 127 height 17
type input "0"
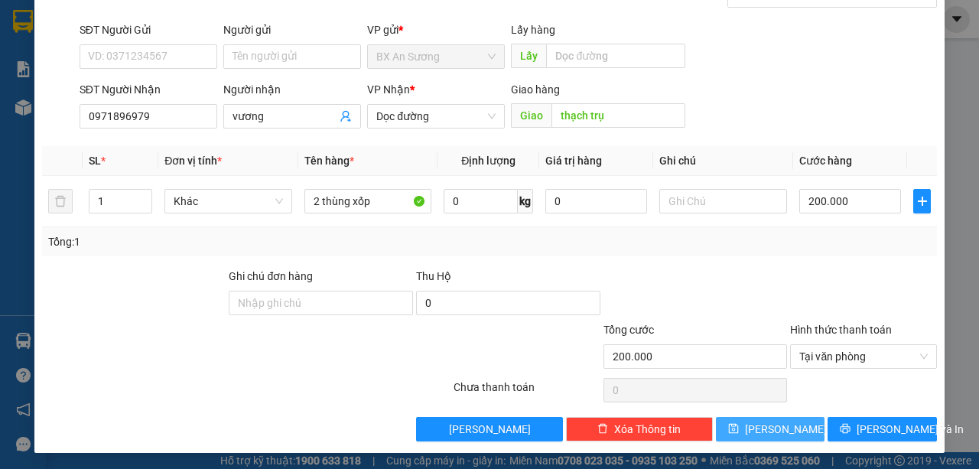
click at [746, 423] on button "[PERSON_NAME]" at bounding box center [770, 429] width 109 height 24
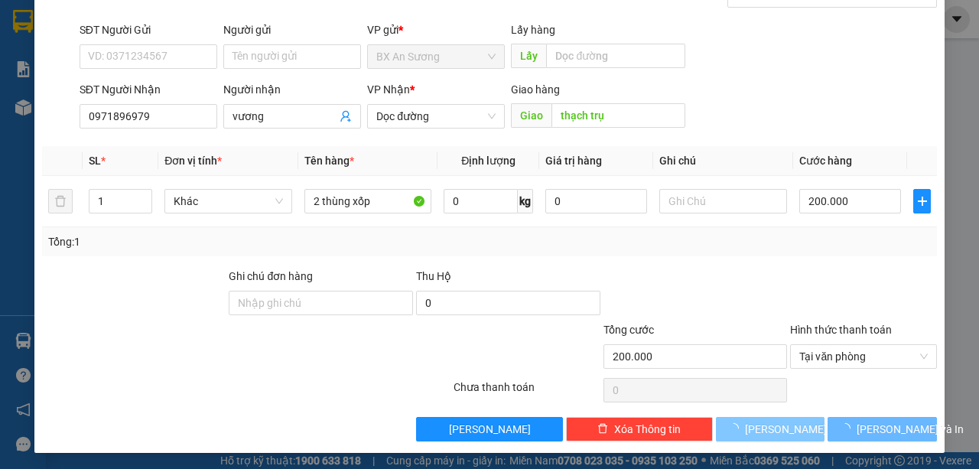
type input "0"
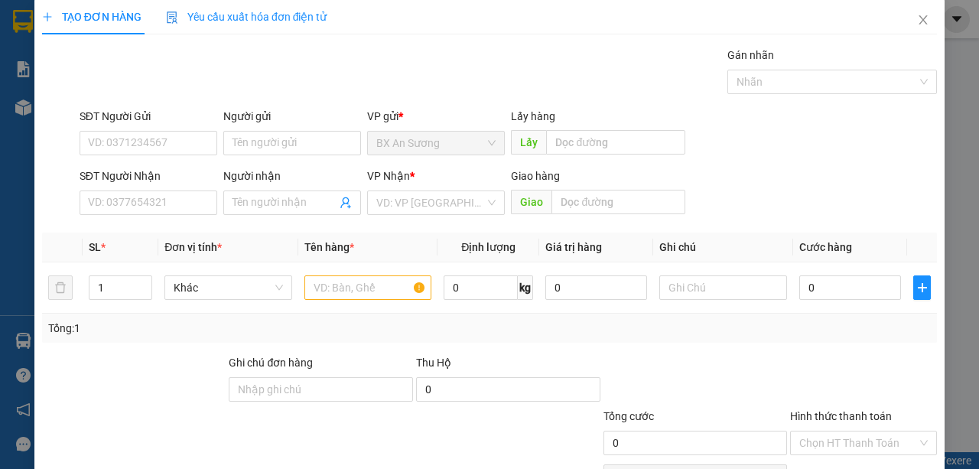
scroll to position [0, 0]
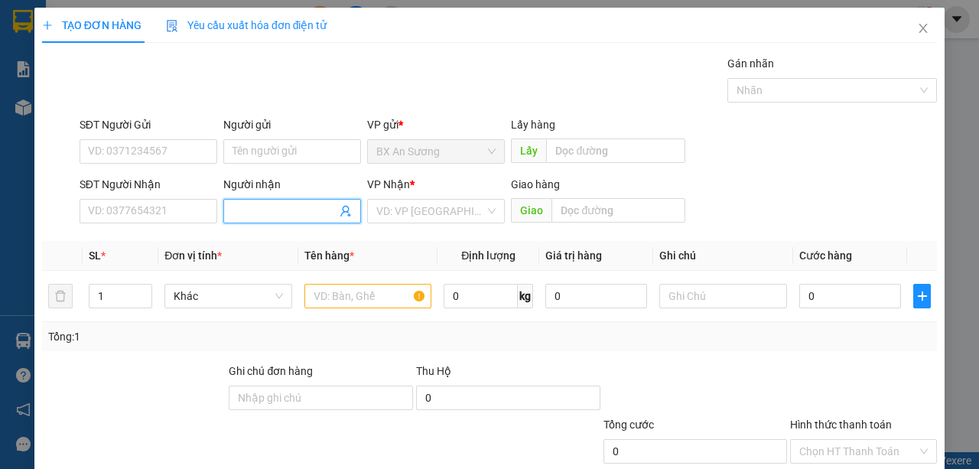
click at [254, 213] on input "Người nhận" at bounding box center [284, 211] width 104 height 17
type input "anh mau"
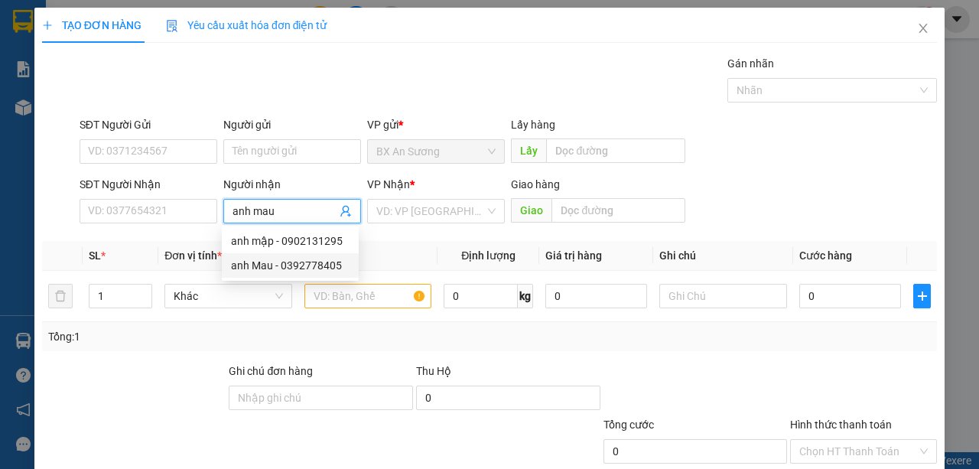
click at [315, 271] on div "anh Mau - 0392778405" at bounding box center [290, 265] width 119 height 17
type input "0392778405"
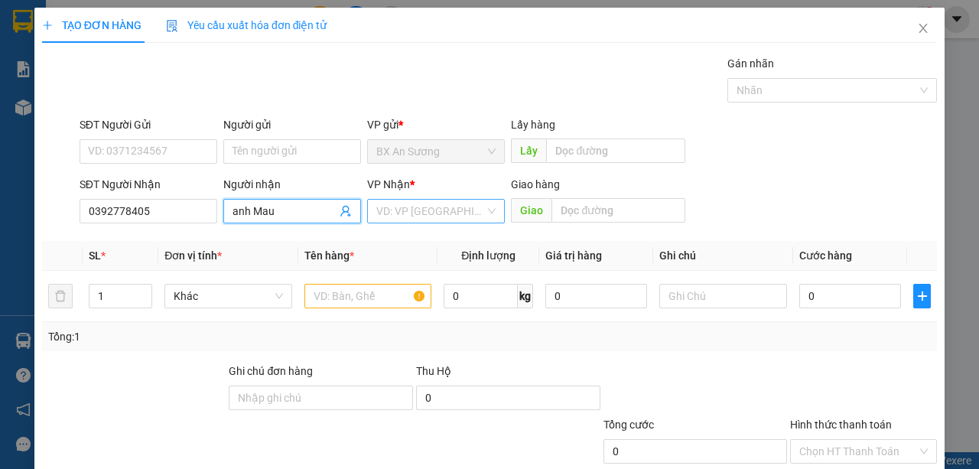
type input "anh Mau"
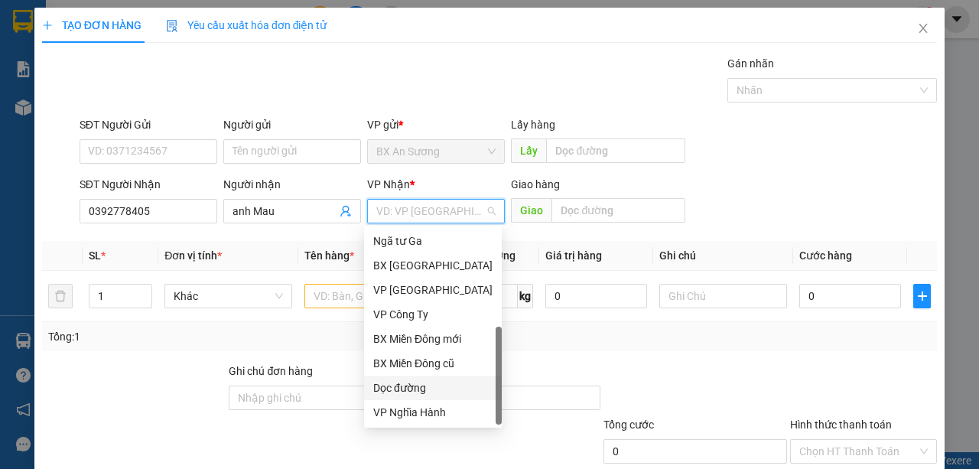
click at [445, 213] on input "search" at bounding box center [430, 211] width 109 height 23
click at [424, 321] on div "VP Công Ty" at bounding box center [432, 314] width 119 height 17
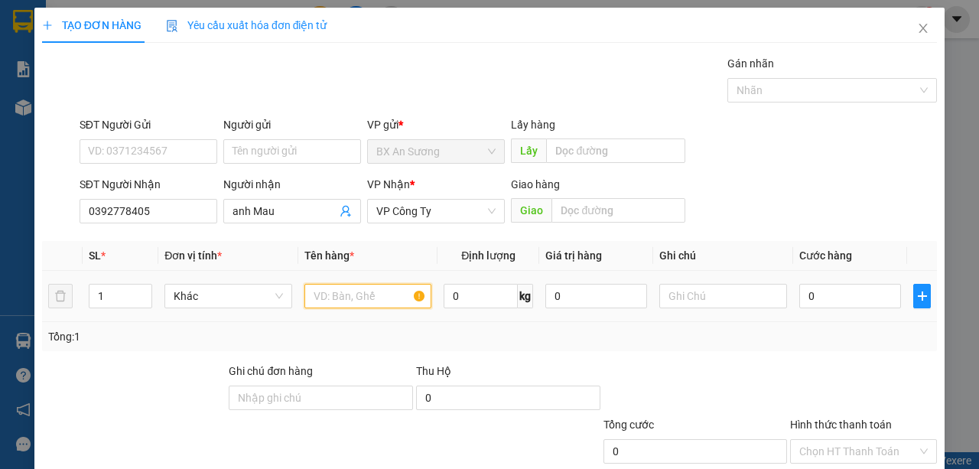
click at [362, 298] on input "text" at bounding box center [368, 296] width 128 height 24
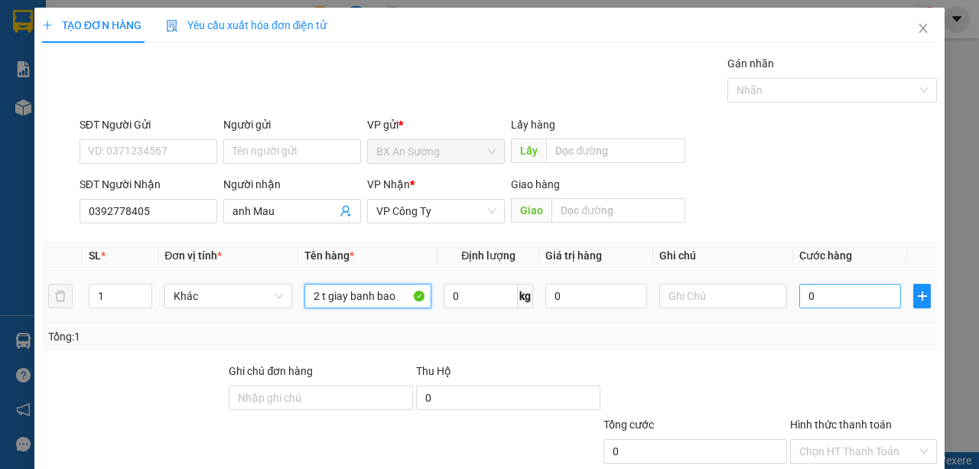
type input "2 t giay banh bao"
click at [852, 294] on input "0" at bounding box center [850, 296] width 102 height 24
type input "2"
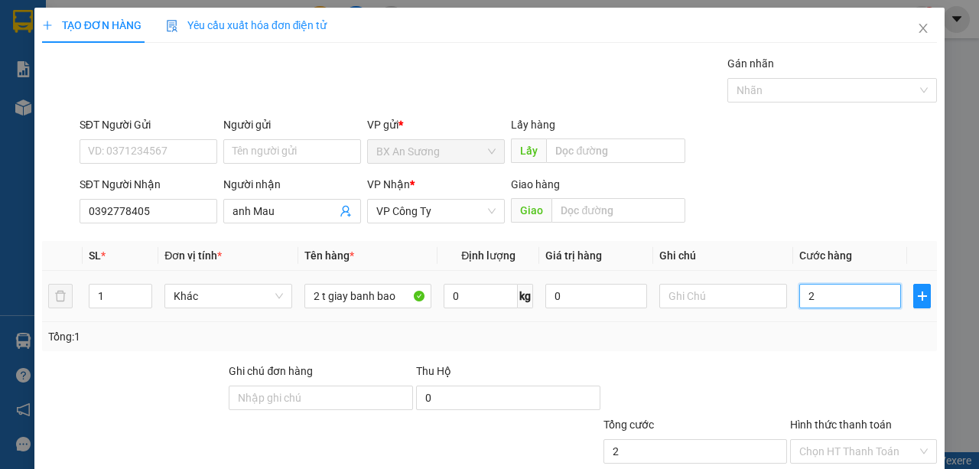
type input "20"
type input "200"
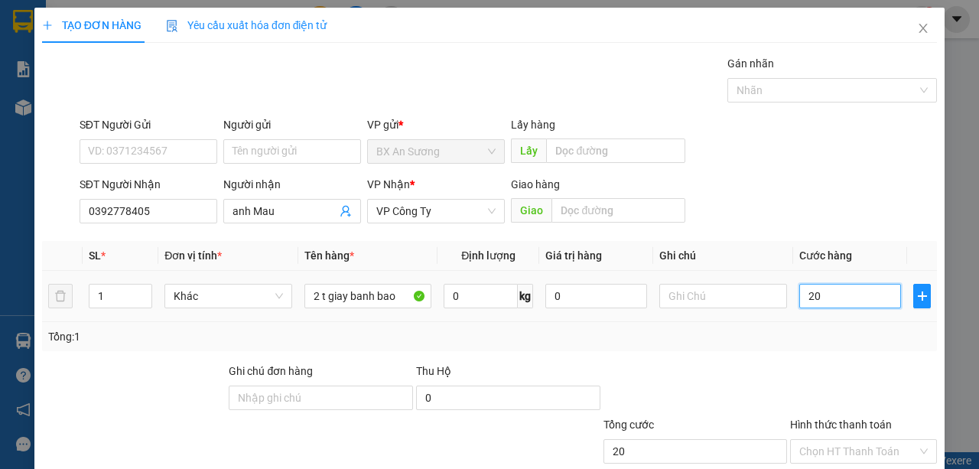
type input "200"
type input "2.000"
type input "20.000"
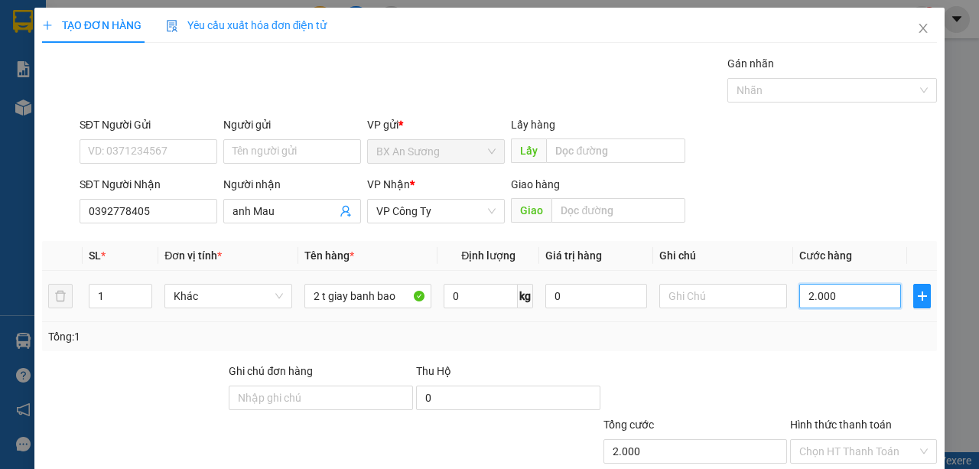
type input "20.000"
type input "200.000"
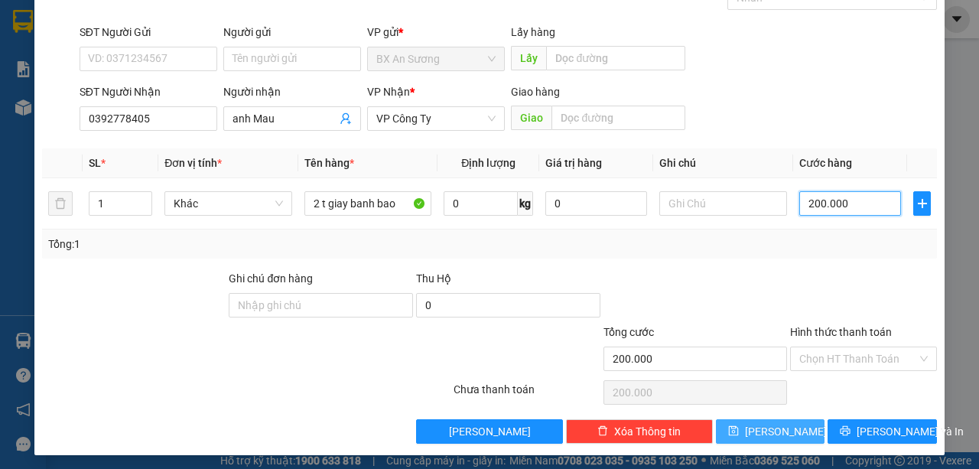
scroll to position [95, 0]
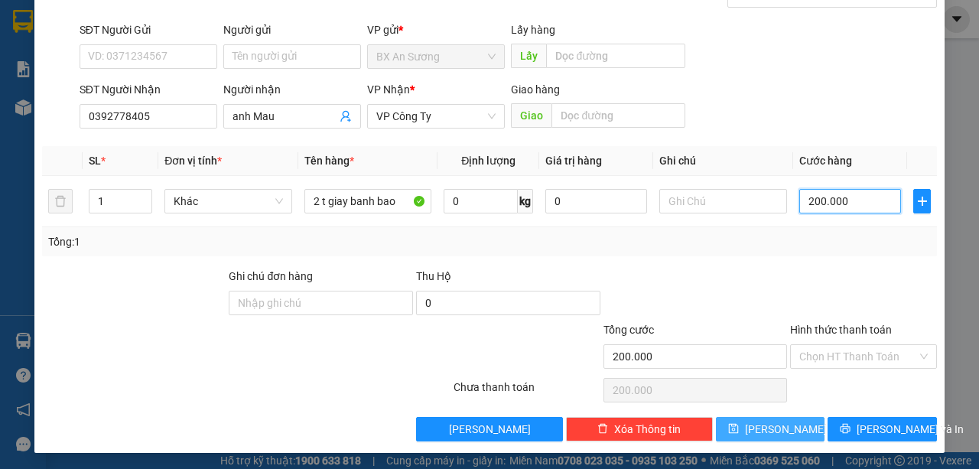
type input "200.000"
click at [744, 423] on button "[PERSON_NAME]" at bounding box center [770, 429] width 109 height 24
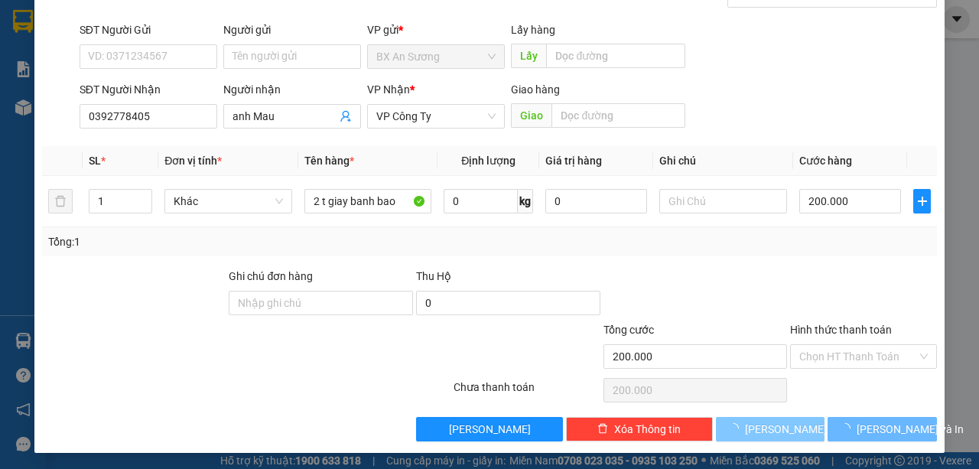
type input "0"
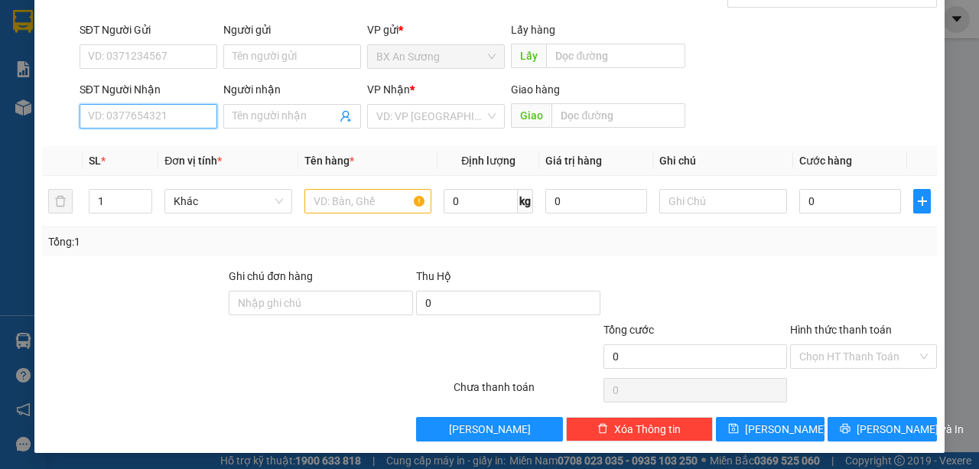
click at [161, 116] on input "SĐT Người Nhận" at bounding box center [149, 116] width 138 height 24
type input "0904096810"
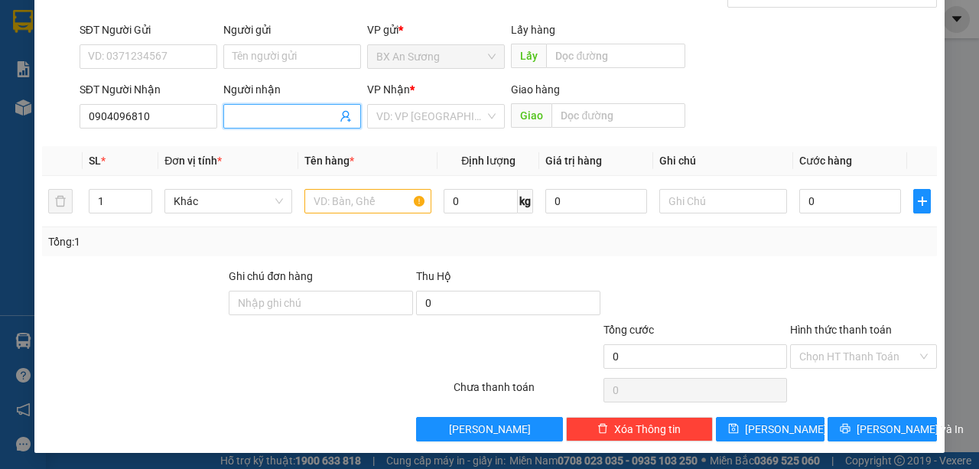
click at [284, 118] on input "Người nhận" at bounding box center [284, 116] width 104 height 17
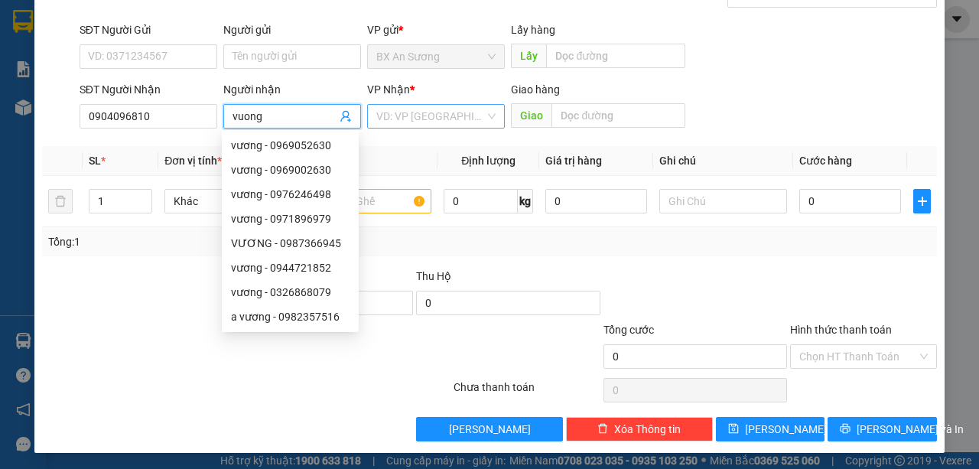
click at [496, 104] on div "VD: VP [GEOGRAPHIC_DATA]" at bounding box center [436, 116] width 138 height 24
type input "vuong"
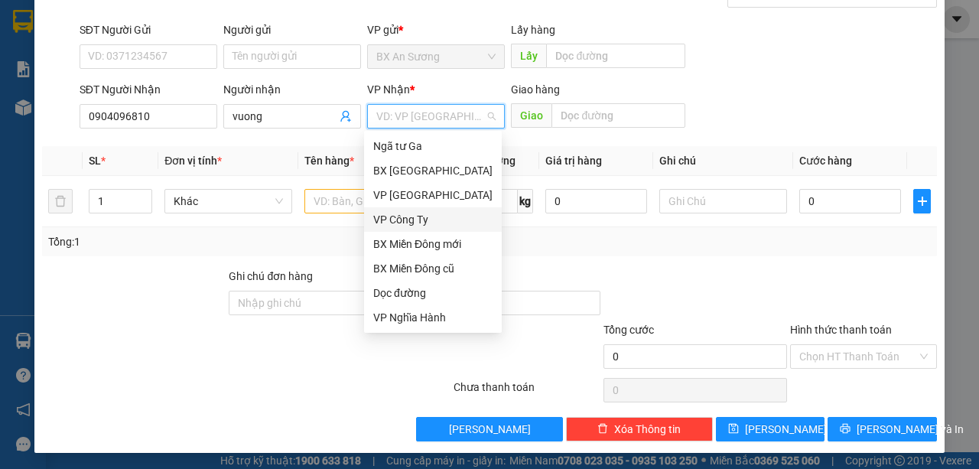
click at [405, 226] on div "VP Công Ty" at bounding box center [432, 219] width 119 height 17
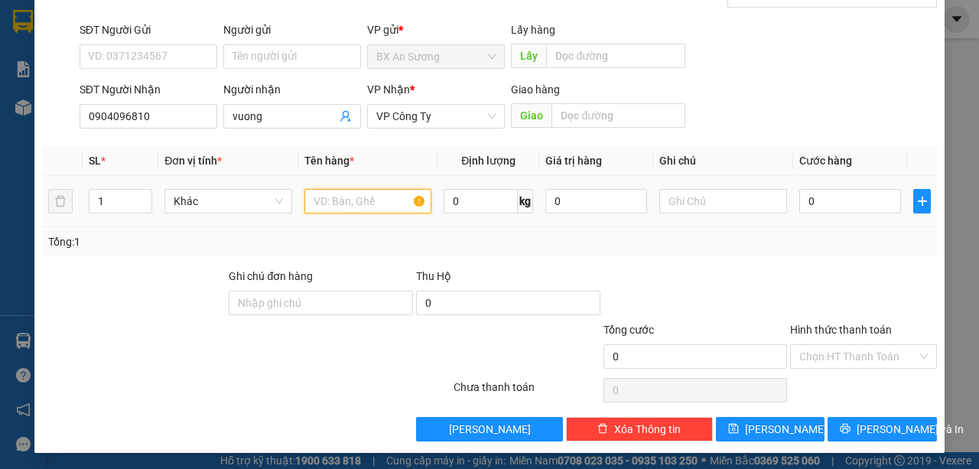
click at [364, 194] on input "text" at bounding box center [368, 201] width 128 height 24
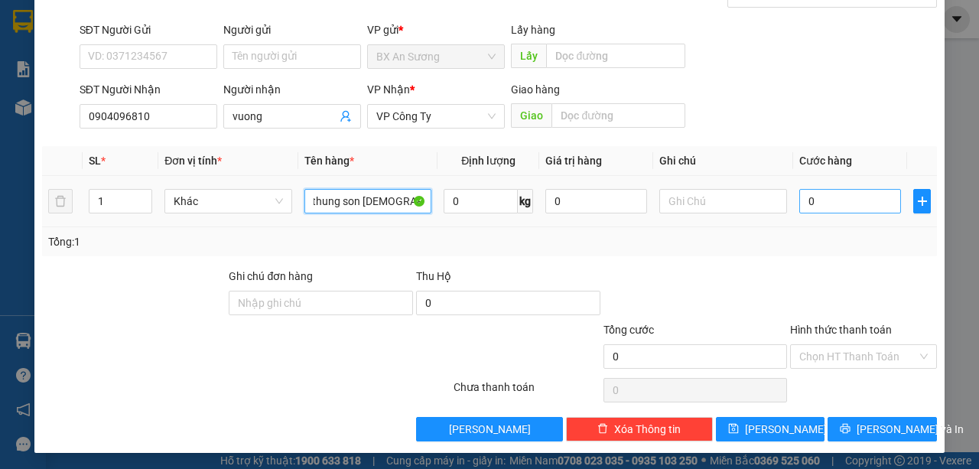
type input "2 thung son 1 thung giay"
click at [845, 200] on input "0" at bounding box center [850, 201] width 102 height 24
type input "1"
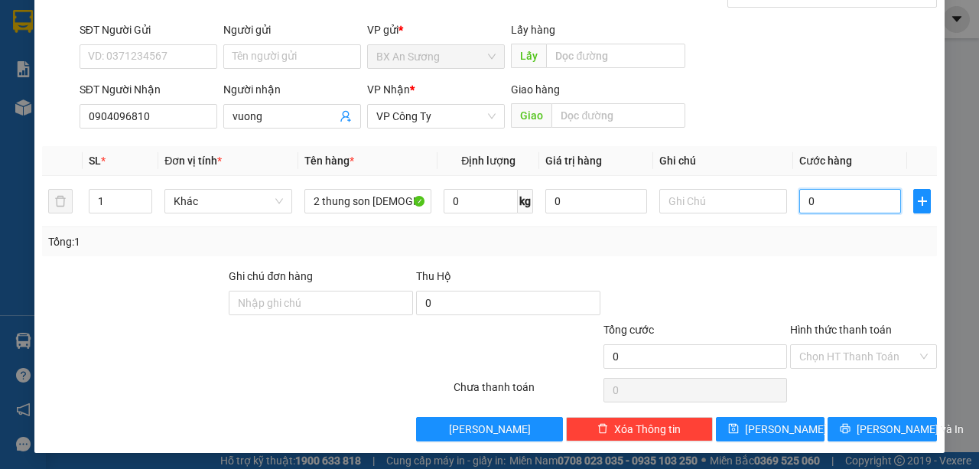
type input "1"
type input "15"
type input "150"
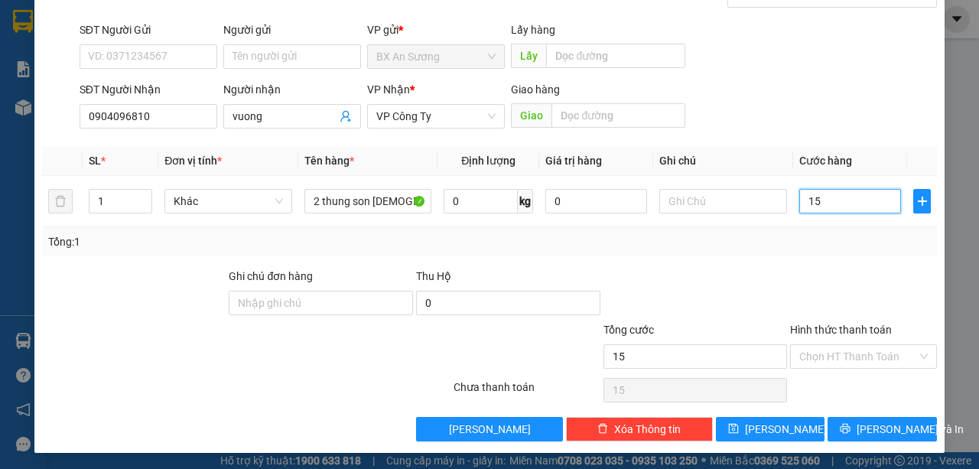
type input "150"
type input "1.500"
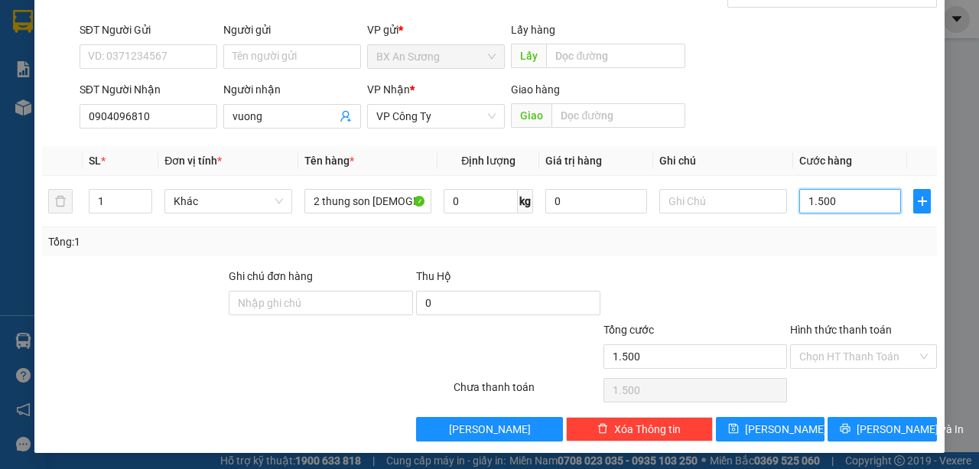
type input "15.000"
type input "150.000"
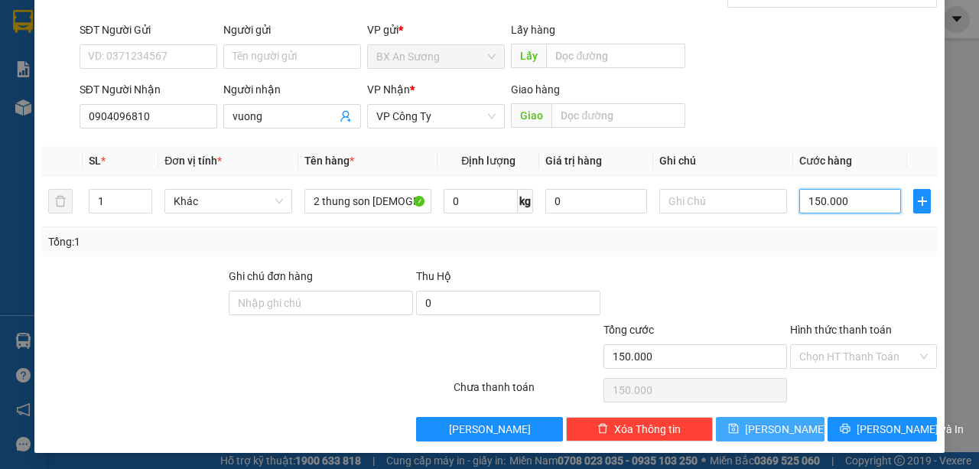
type input "150.000"
click at [734, 431] on button "[PERSON_NAME]" at bounding box center [770, 429] width 109 height 24
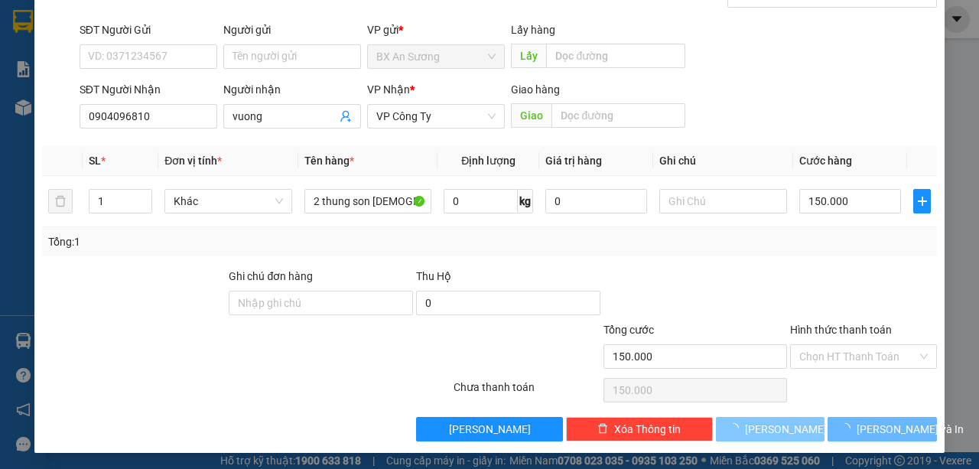
type input "0"
